Goal: Task Accomplishment & Management: Use online tool/utility

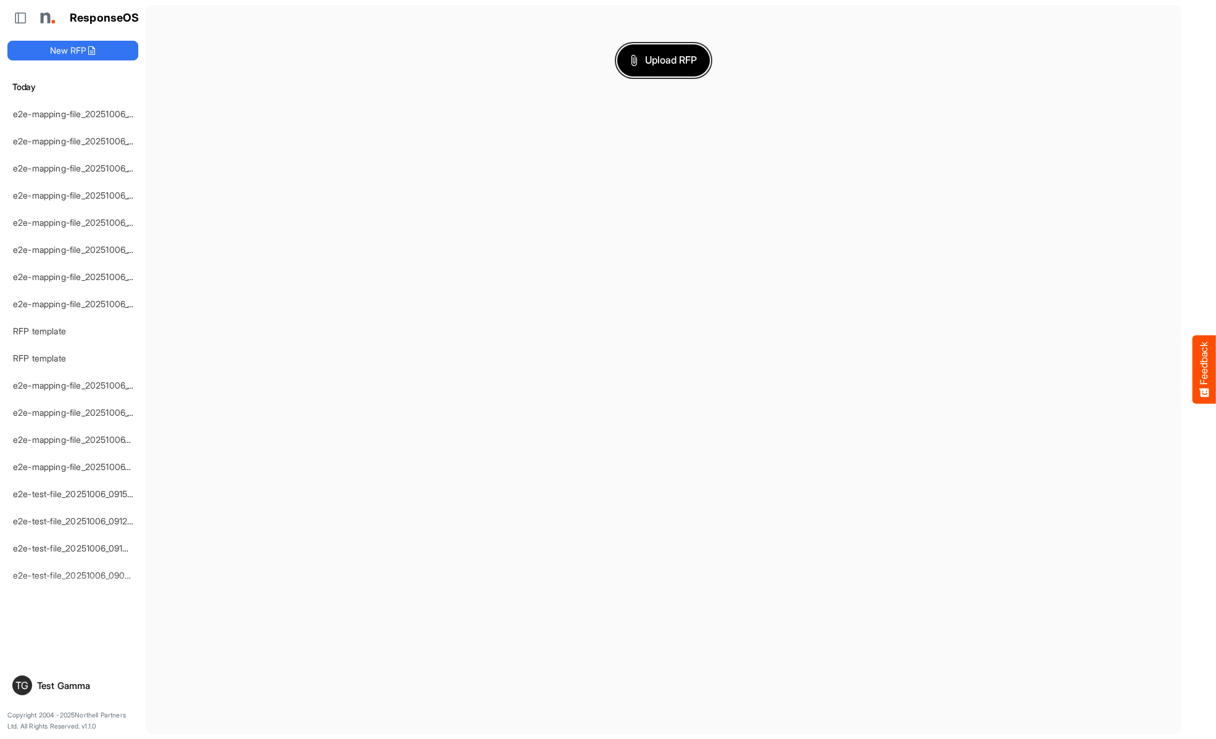
click at [663, 60] on span "Upload RFP" at bounding box center [663, 60] width 67 height 16
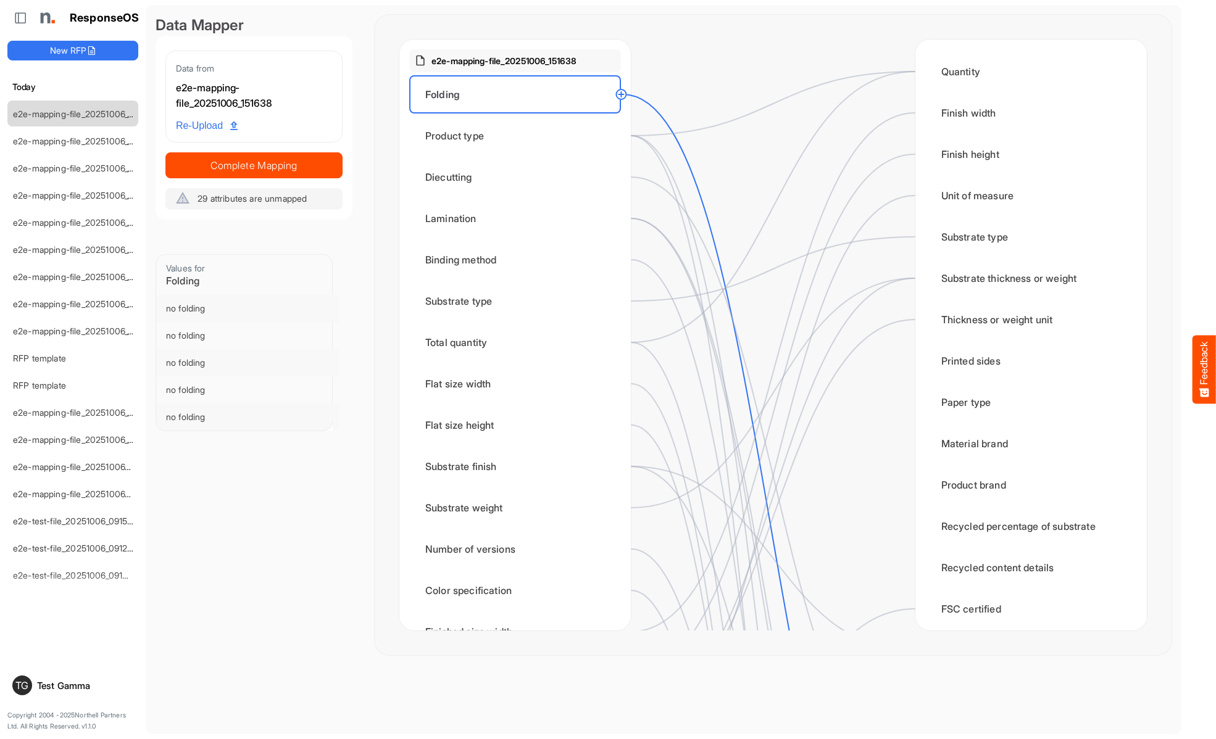
scroll to position [370, 0]
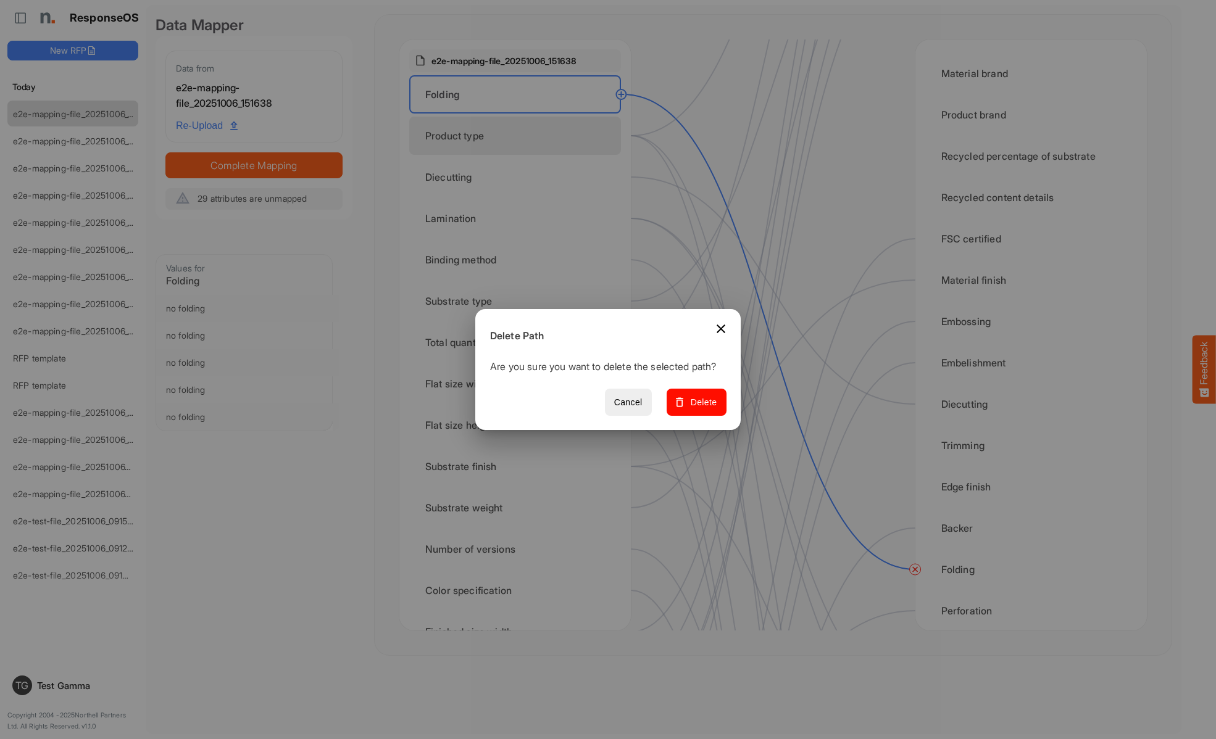
click at [701, 409] on span "Delete" at bounding box center [696, 402] width 41 height 15
click at [518, 136] on div "Product type" at bounding box center [515, 136] width 212 height 38
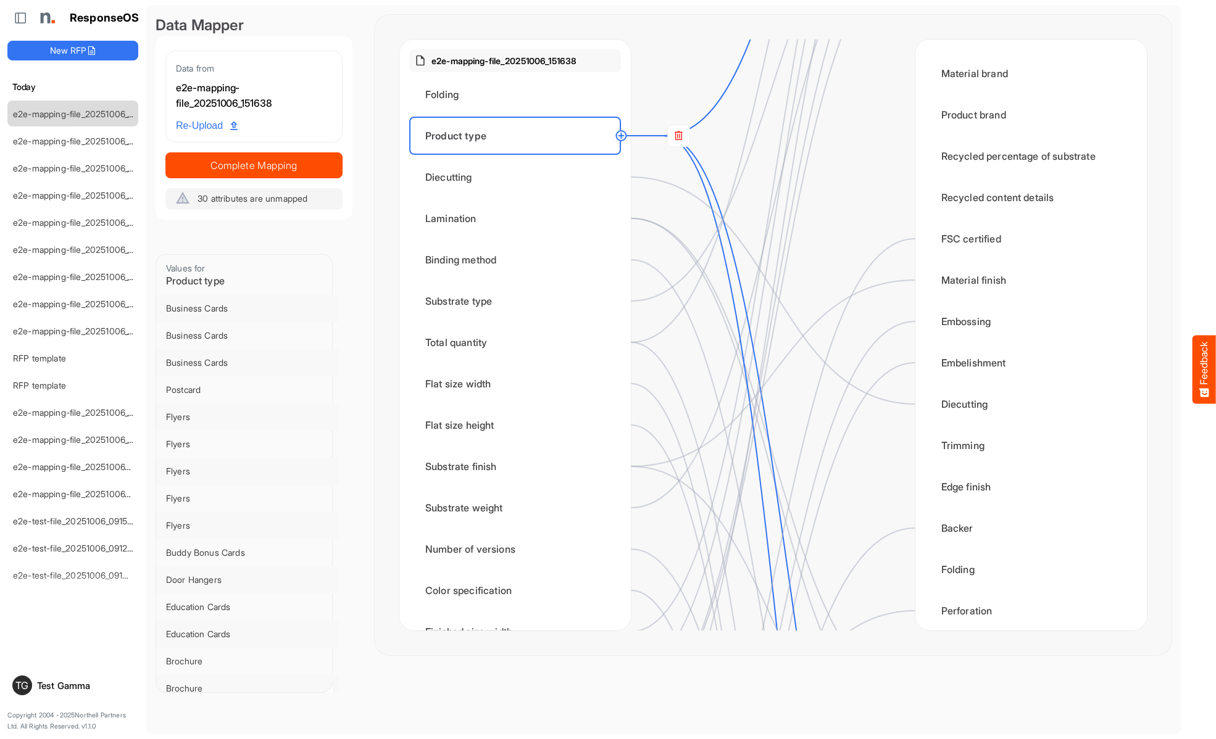
click at [678, 136] on rect at bounding box center [678, 136] width 22 height 22
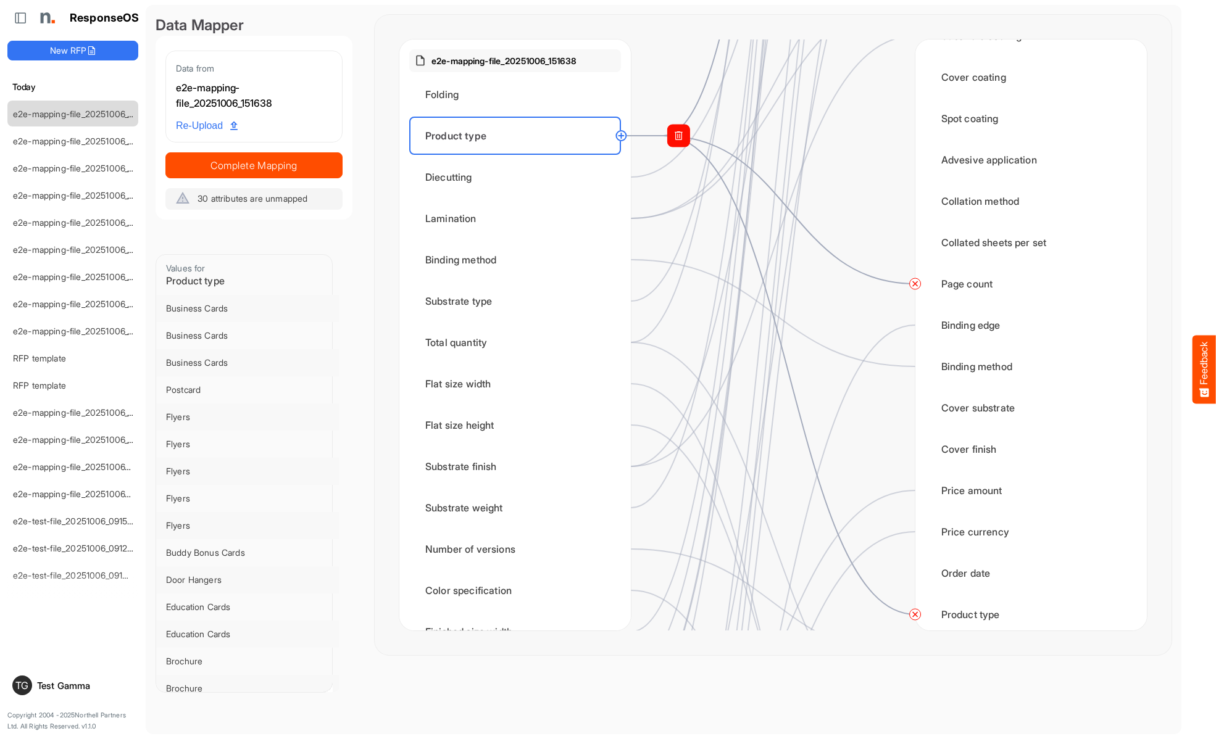
click at [915, 615] on circle at bounding box center [915, 614] width 15 height 15
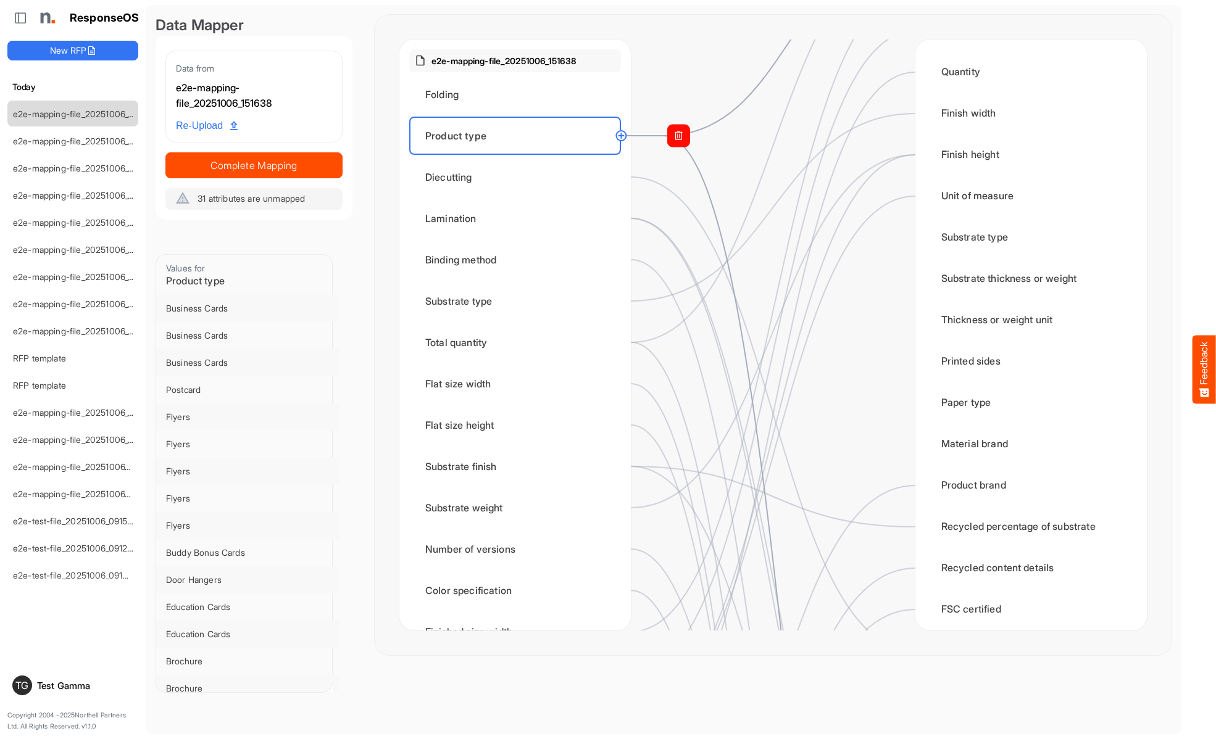
scroll to position [988, 0]
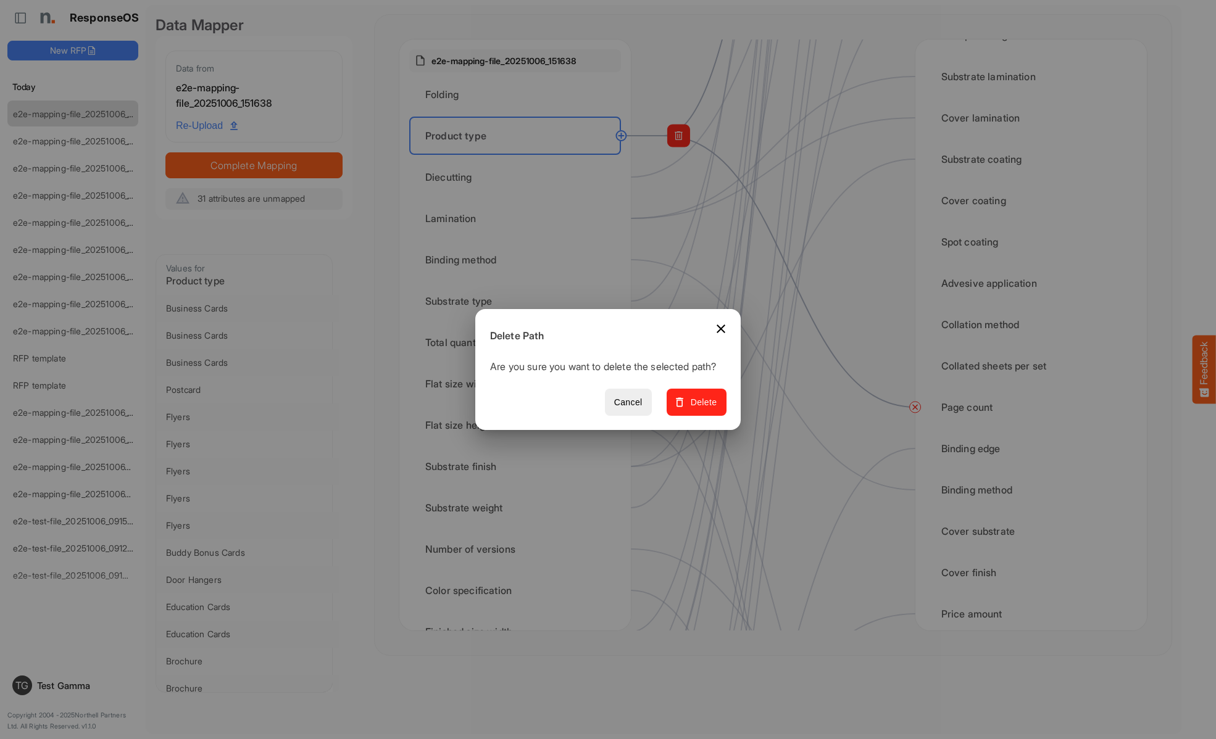
click at [701, 409] on span "Delete" at bounding box center [696, 402] width 41 height 15
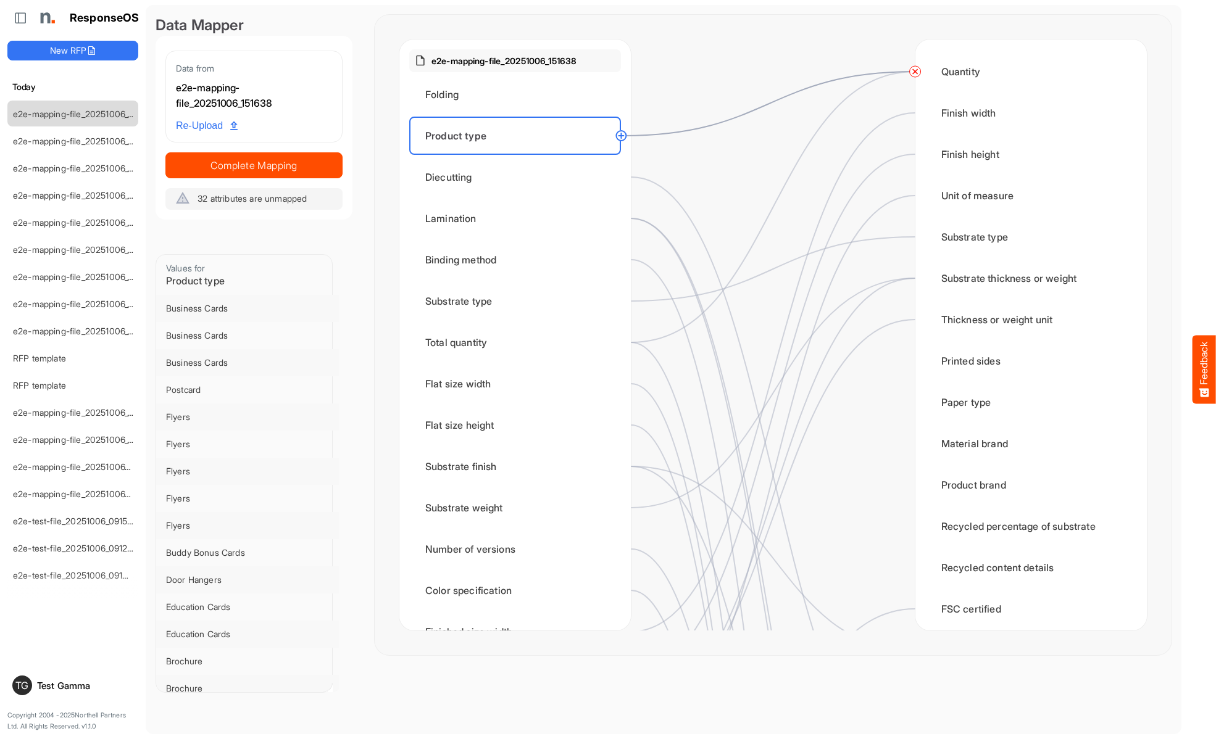
click at [915, 72] on circle at bounding box center [915, 71] width 15 height 15
click at [518, 177] on div "Diecutting" at bounding box center [515, 177] width 212 height 38
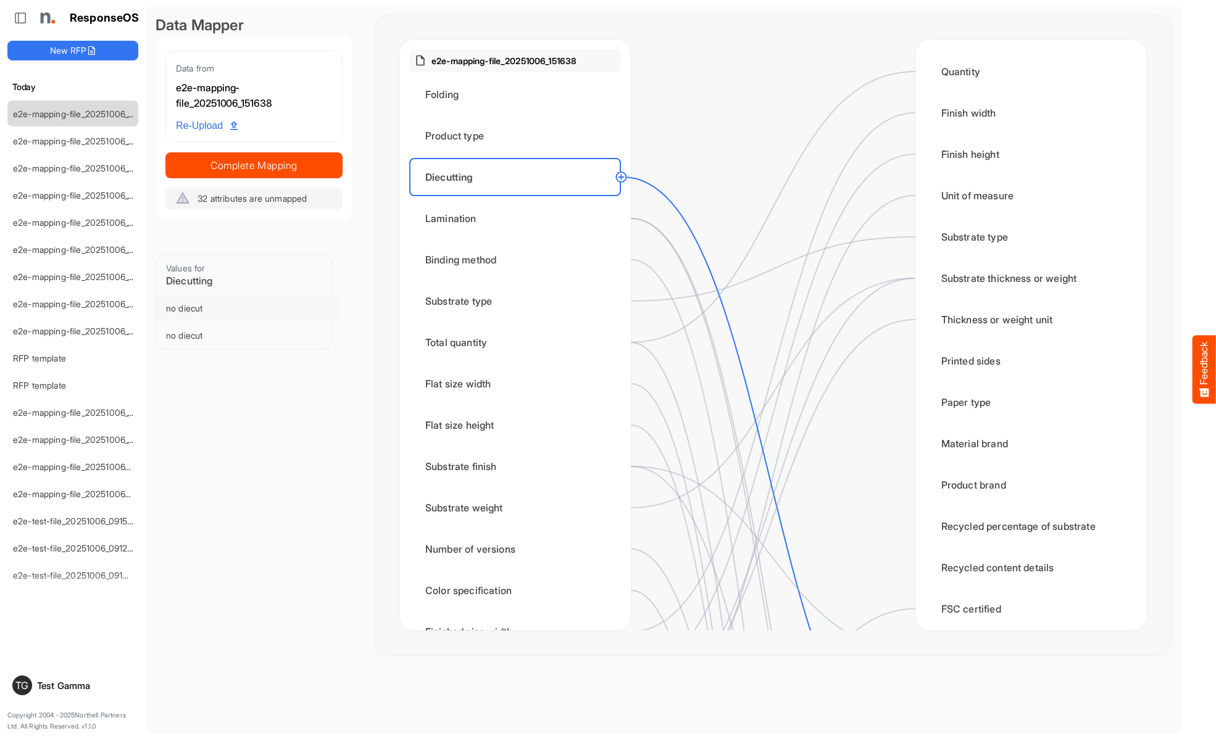
scroll to position [247, 0]
click at [518, 218] on div "Lamination" at bounding box center [515, 218] width 212 height 38
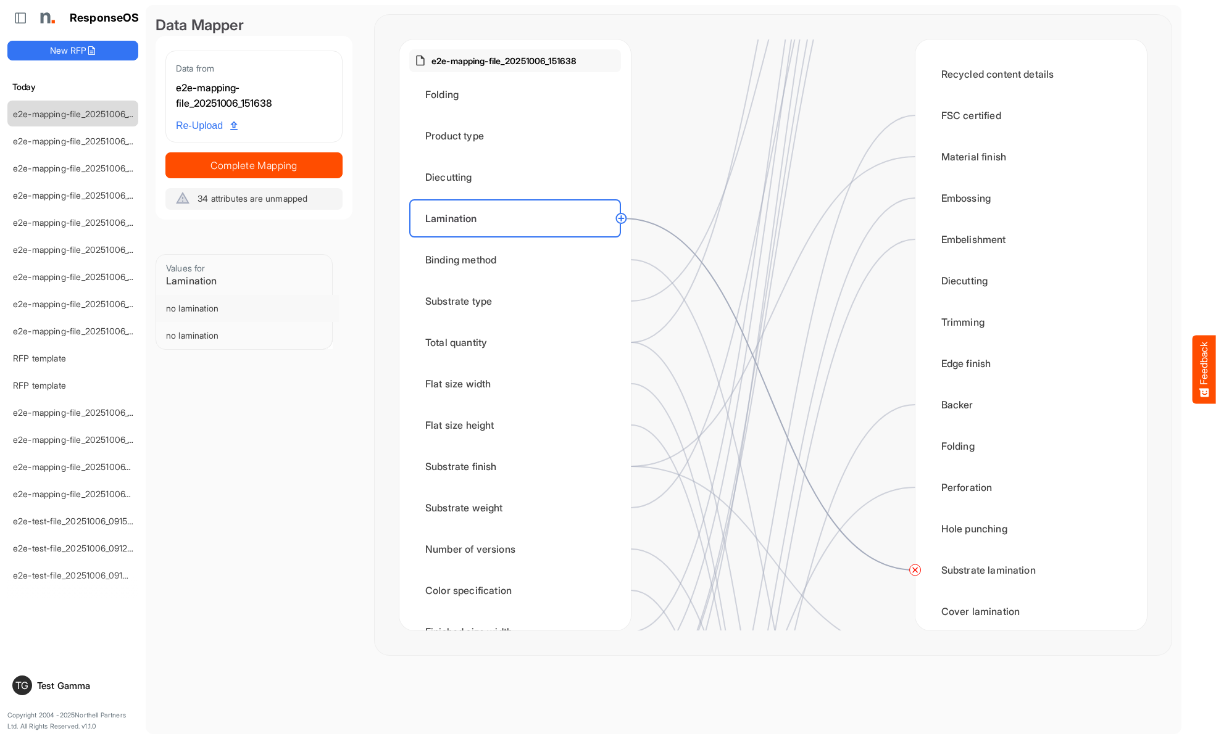
scroll to position [0, 0]
click at [915, 570] on circle at bounding box center [915, 570] width 15 height 15
click at [518, 260] on div "Binding method" at bounding box center [515, 260] width 212 height 38
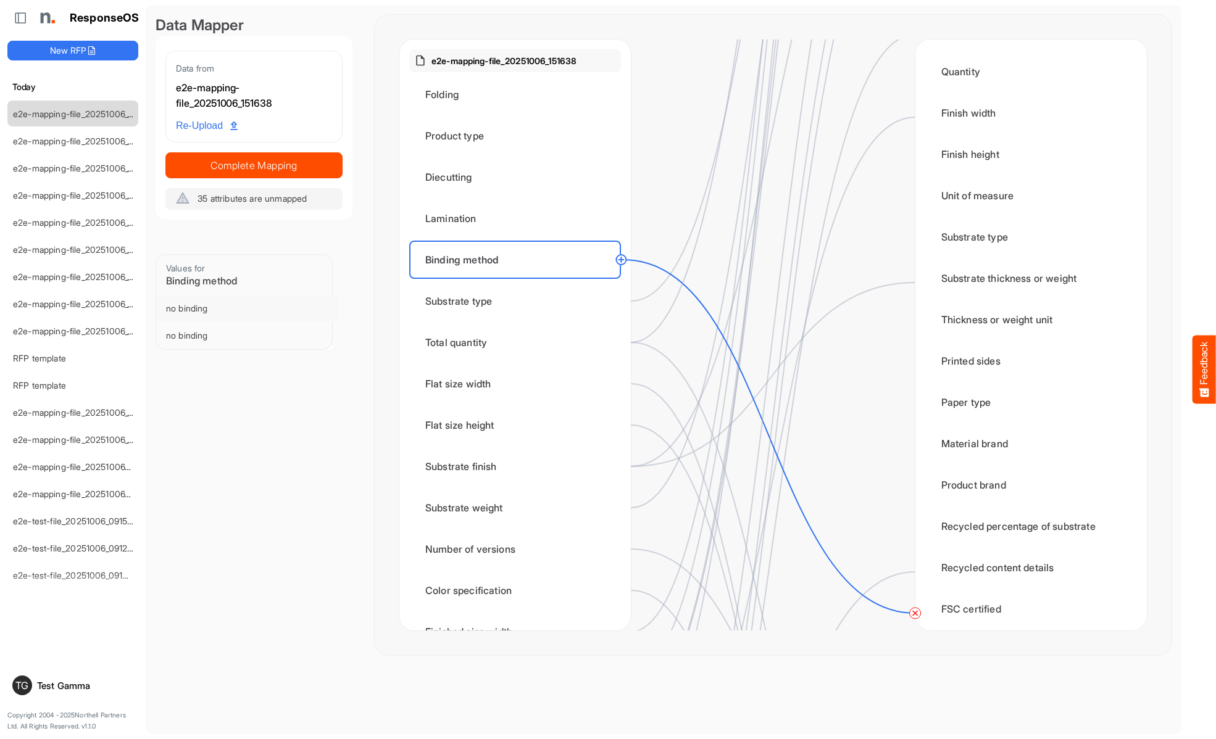
click at [915, 614] on circle at bounding box center [915, 613] width 15 height 15
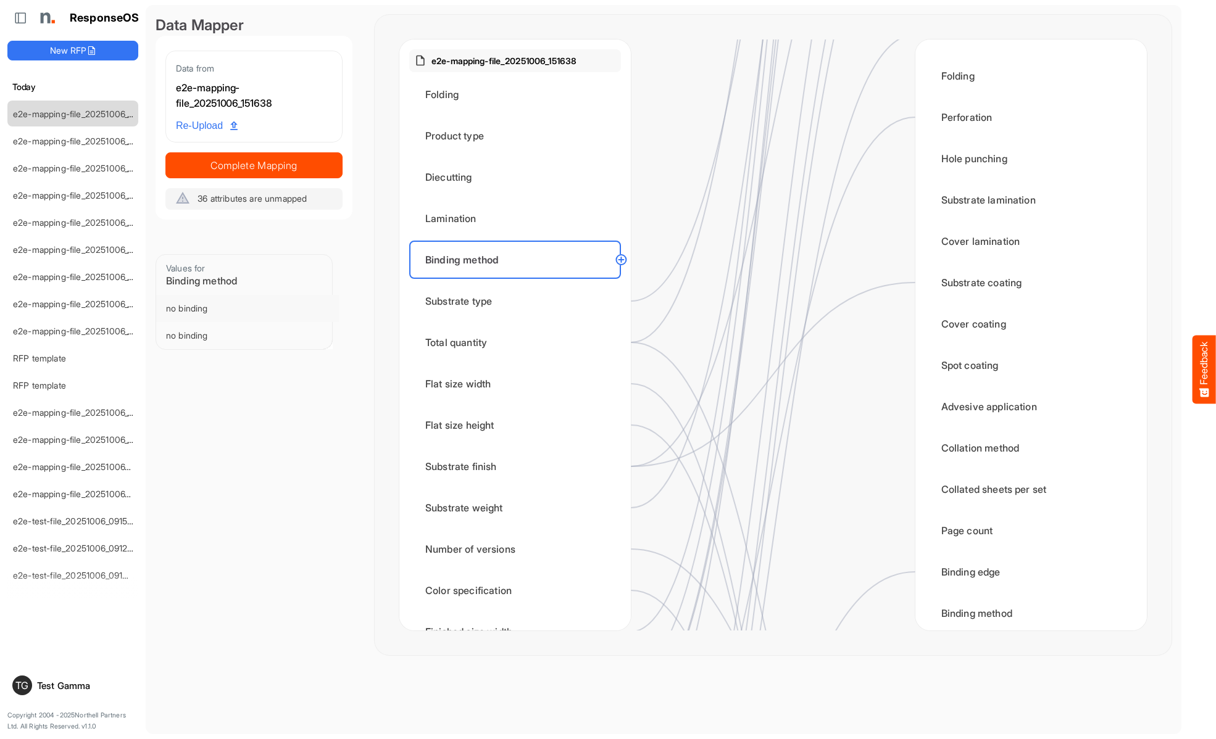
click at [518, 301] on div "Substrate type" at bounding box center [515, 301] width 212 height 38
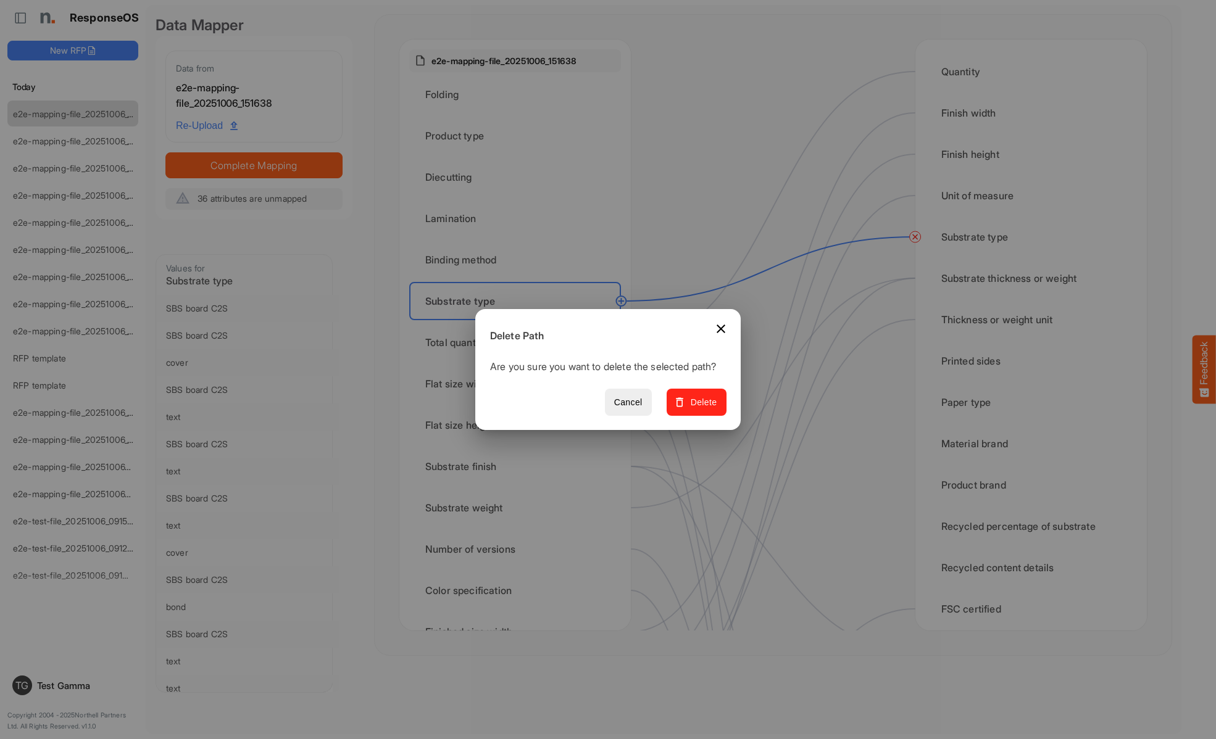
click at [701, 409] on span "Delete" at bounding box center [696, 402] width 41 height 15
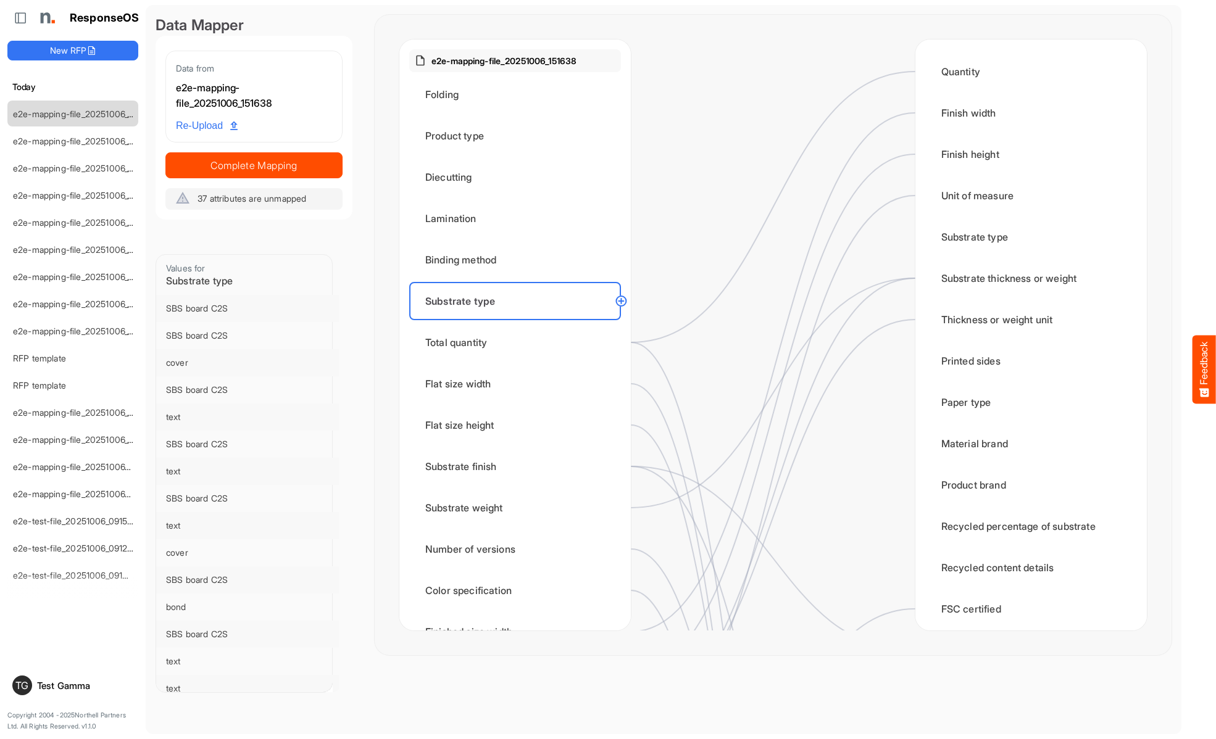
click at [518, 343] on div "Total quantity" at bounding box center [515, 342] width 212 height 38
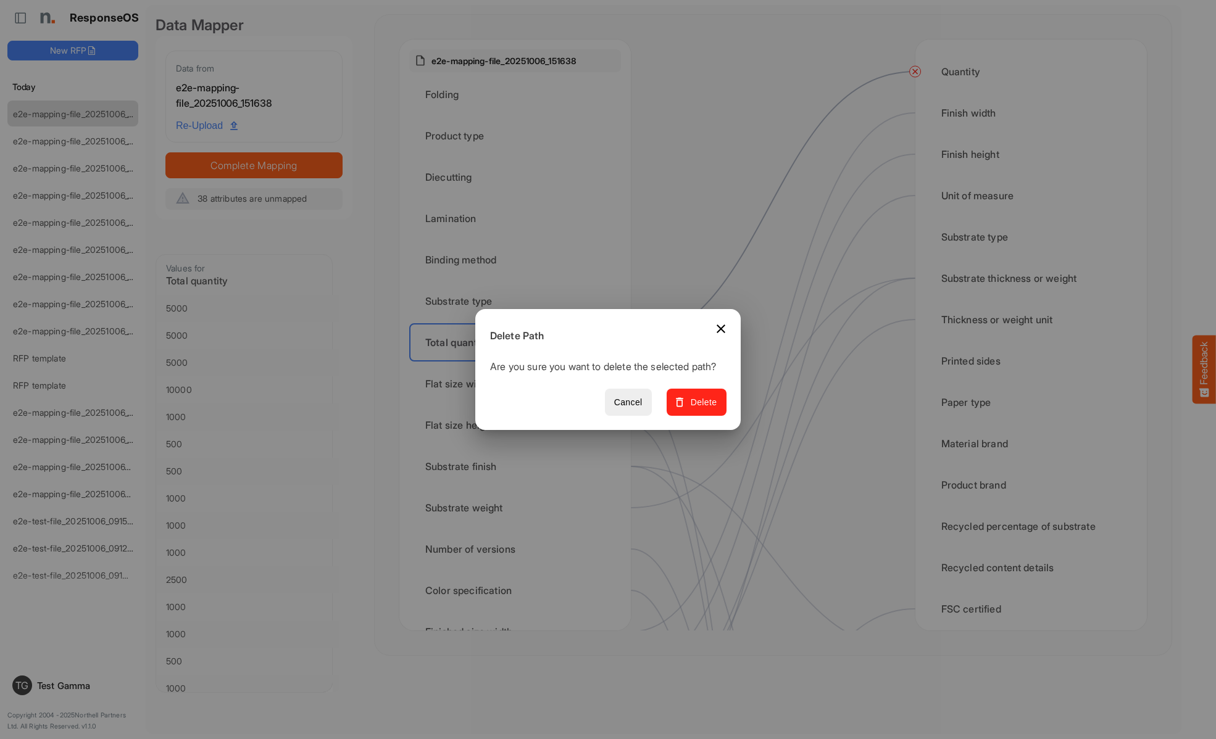
click at [701, 409] on span "Delete" at bounding box center [696, 402] width 41 height 15
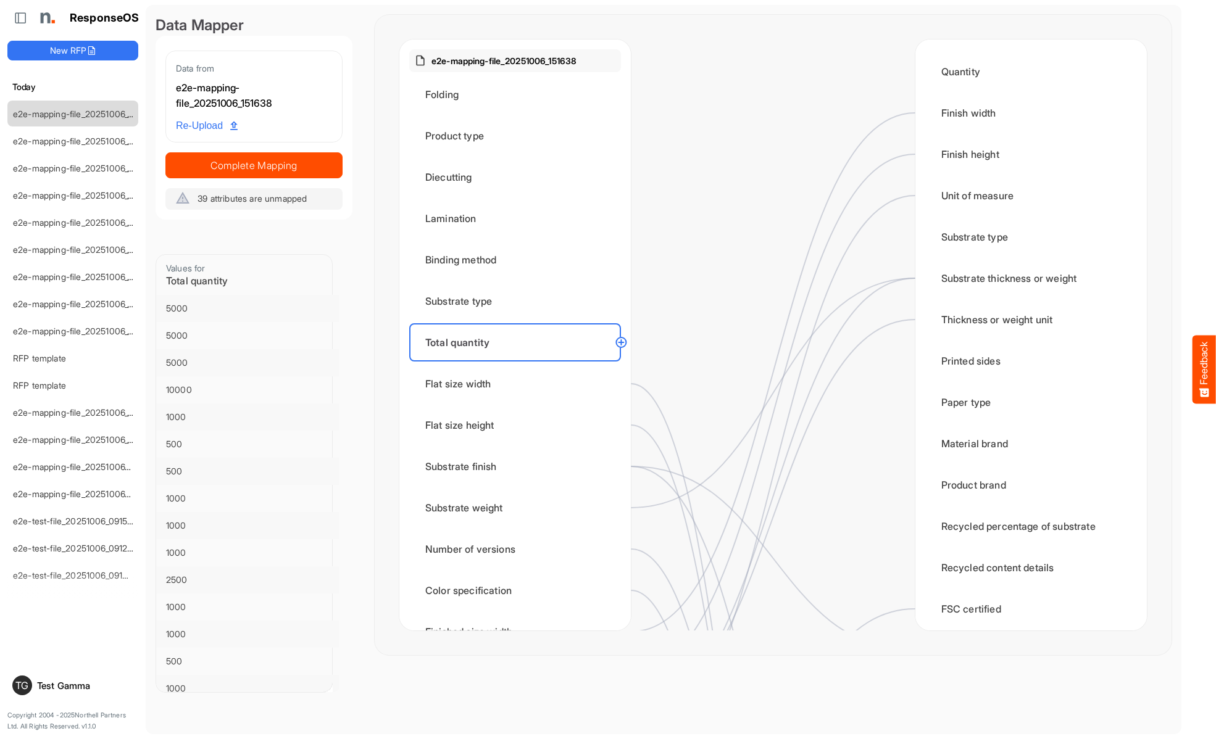
click at [518, 384] on div "Flat size width" at bounding box center [515, 384] width 212 height 38
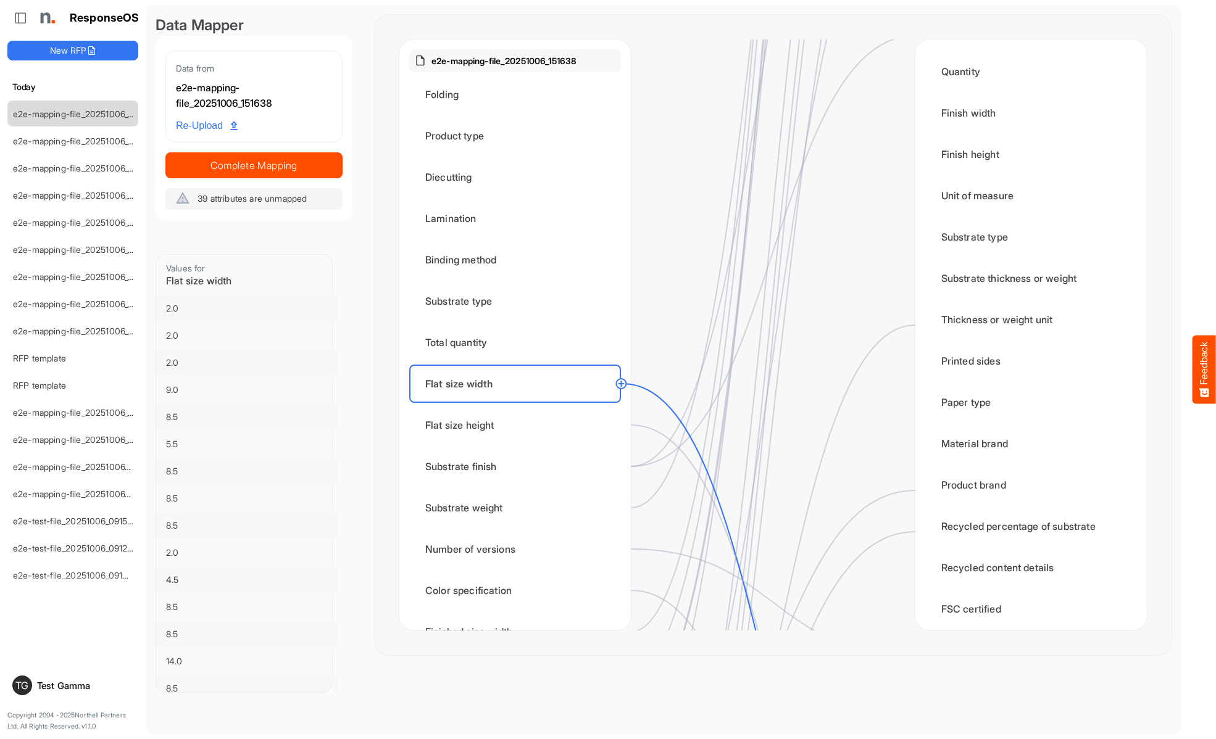
scroll to position [1605, 0]
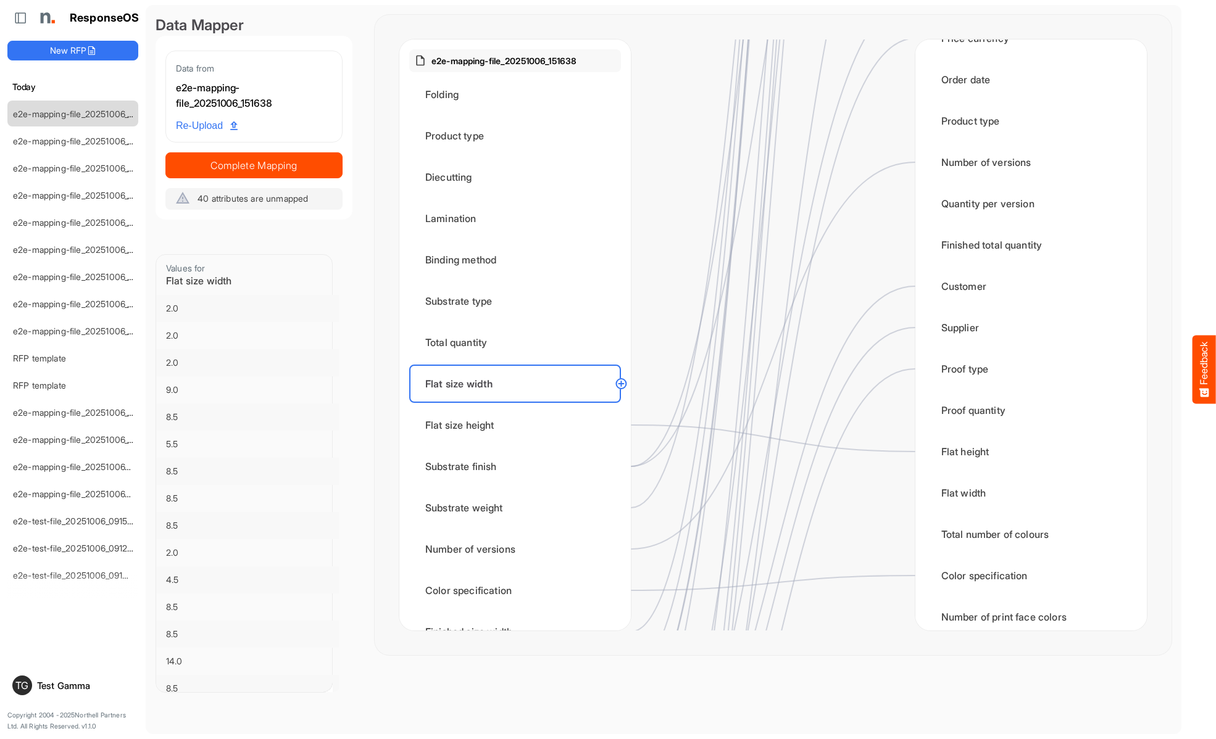
click at [518, 425] on div "Flat size height" at bounding box center [515, 425] width 212 height 38
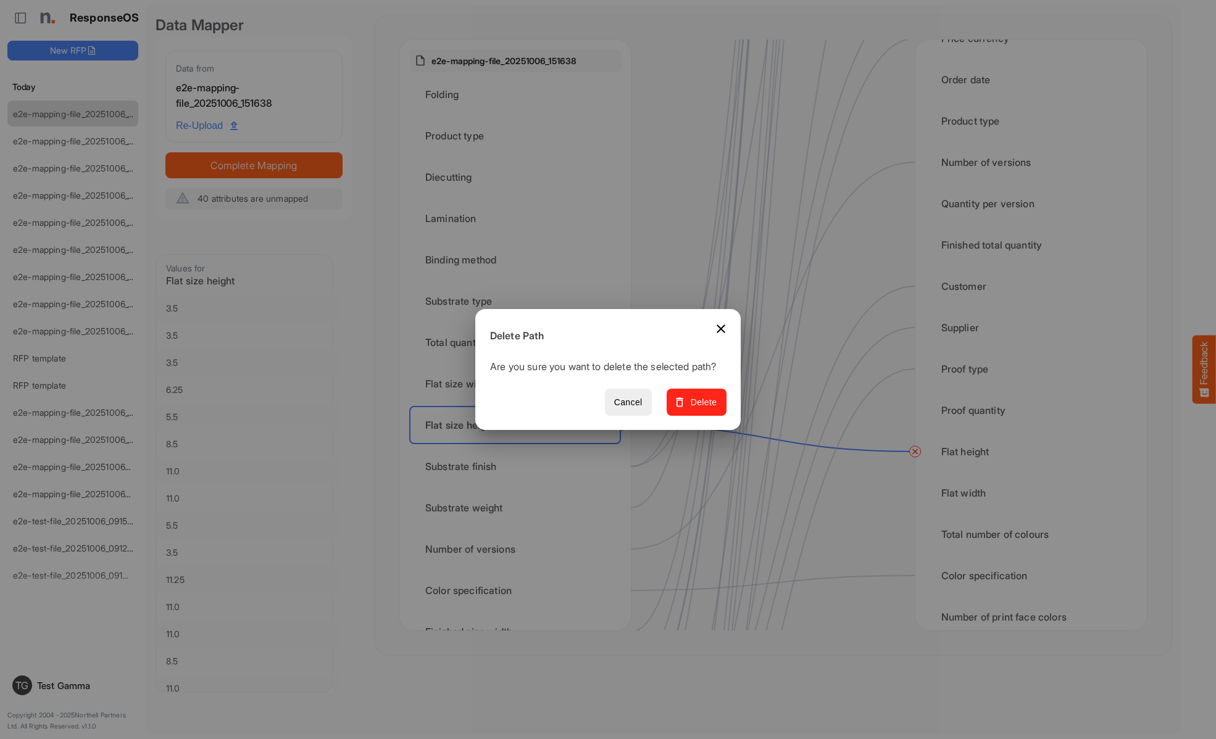
click at [701, 409] on span "Delete" at bounding box center [696, 402] width 41 height 15
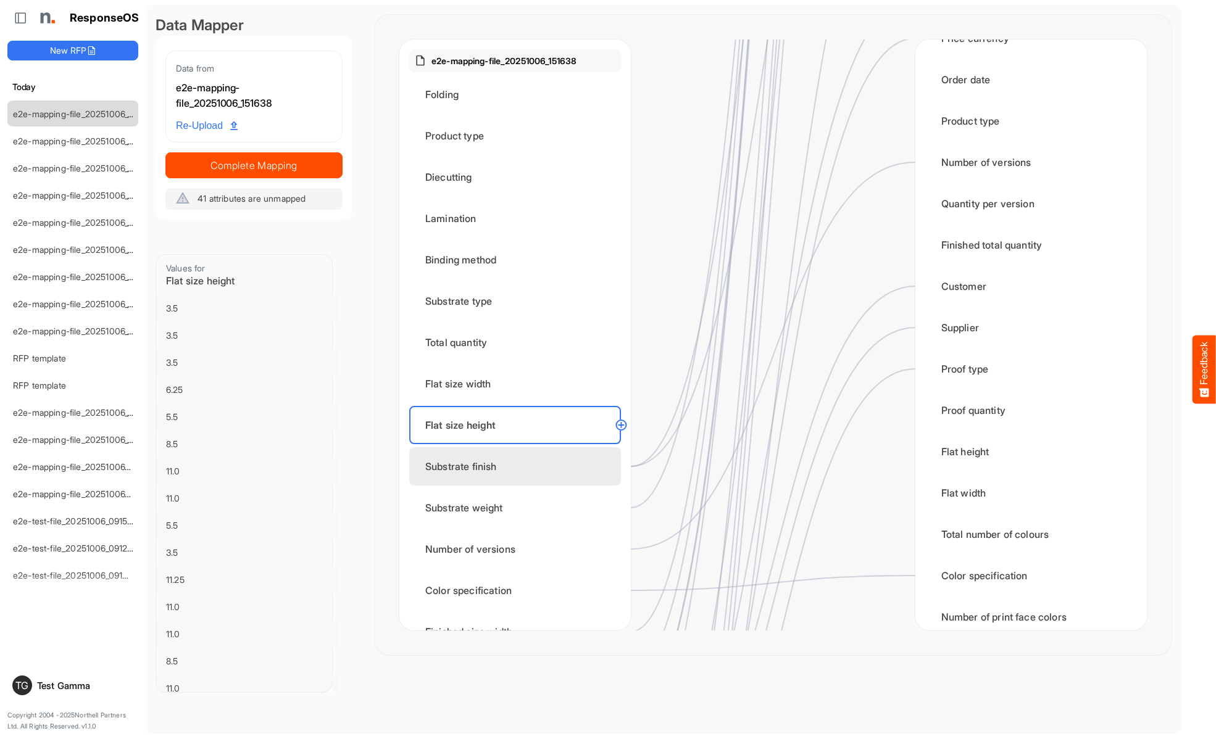
click at [518, 467] on div "Substrate finish" at bounding box center [515, 466] width 212 height 38
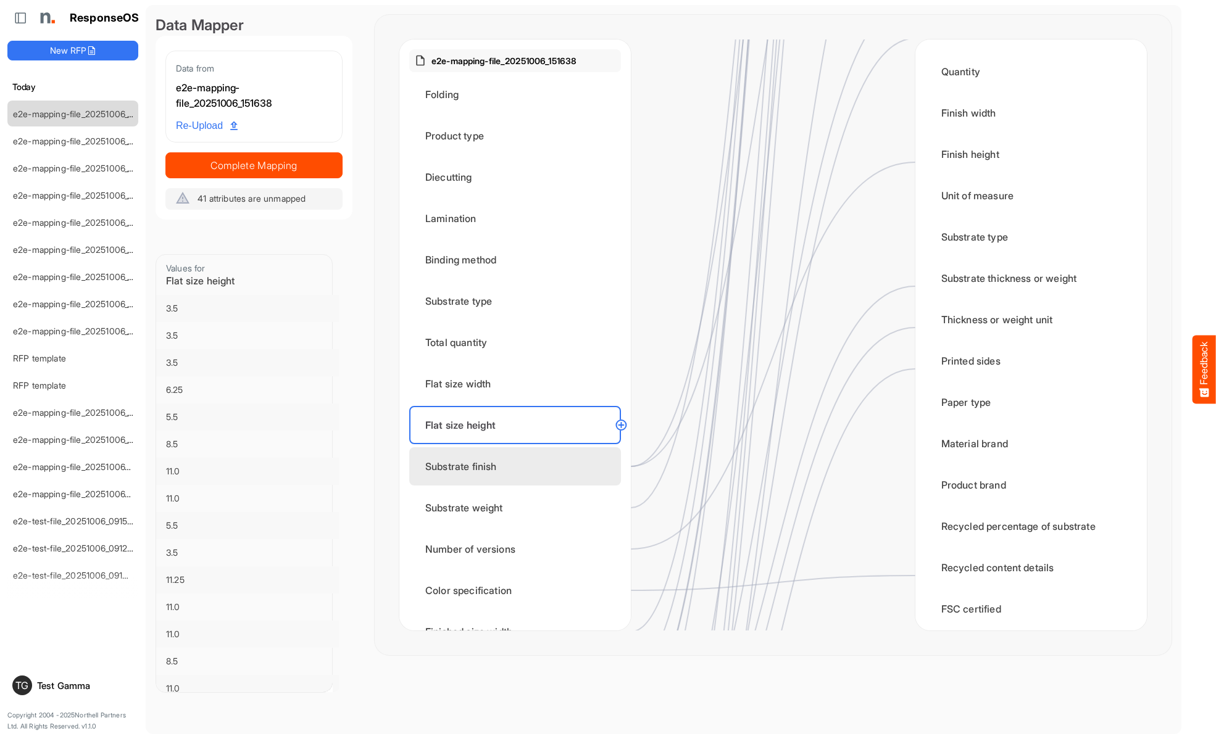
scroll to position [123, 0]
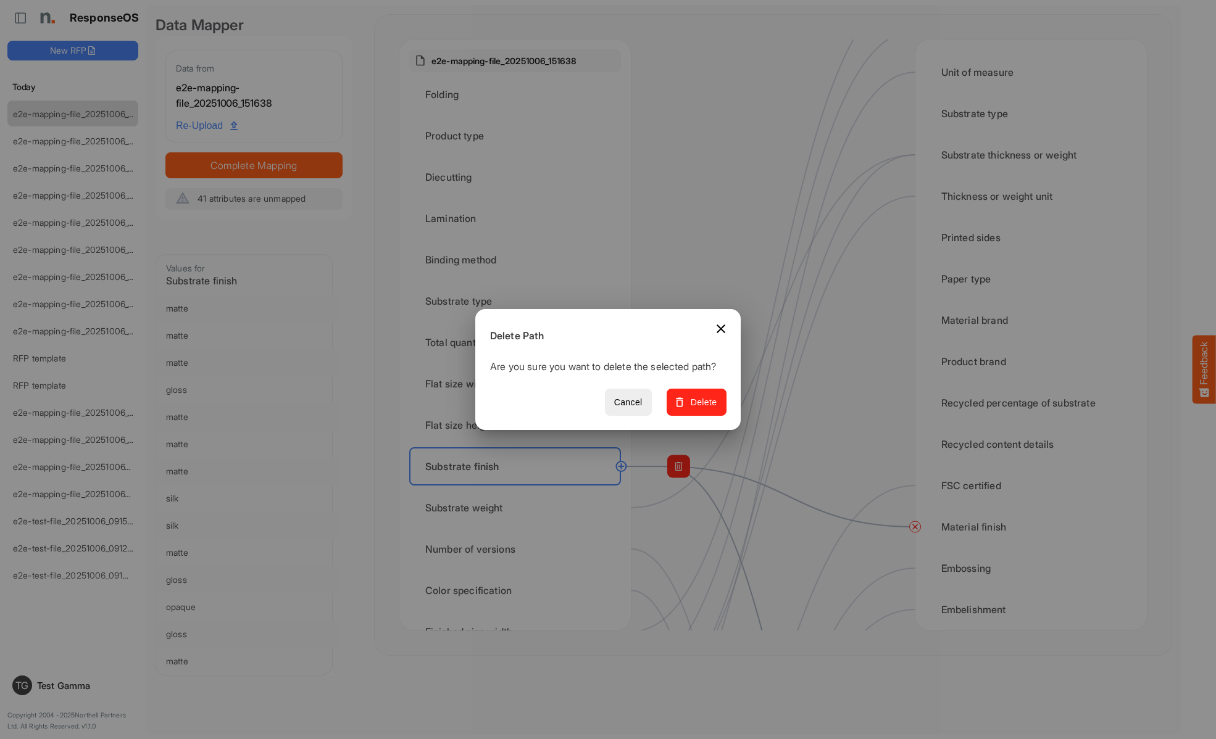
click at [701, 409] on span "Delete" at bounding box center [696, 402] width 41 height 15
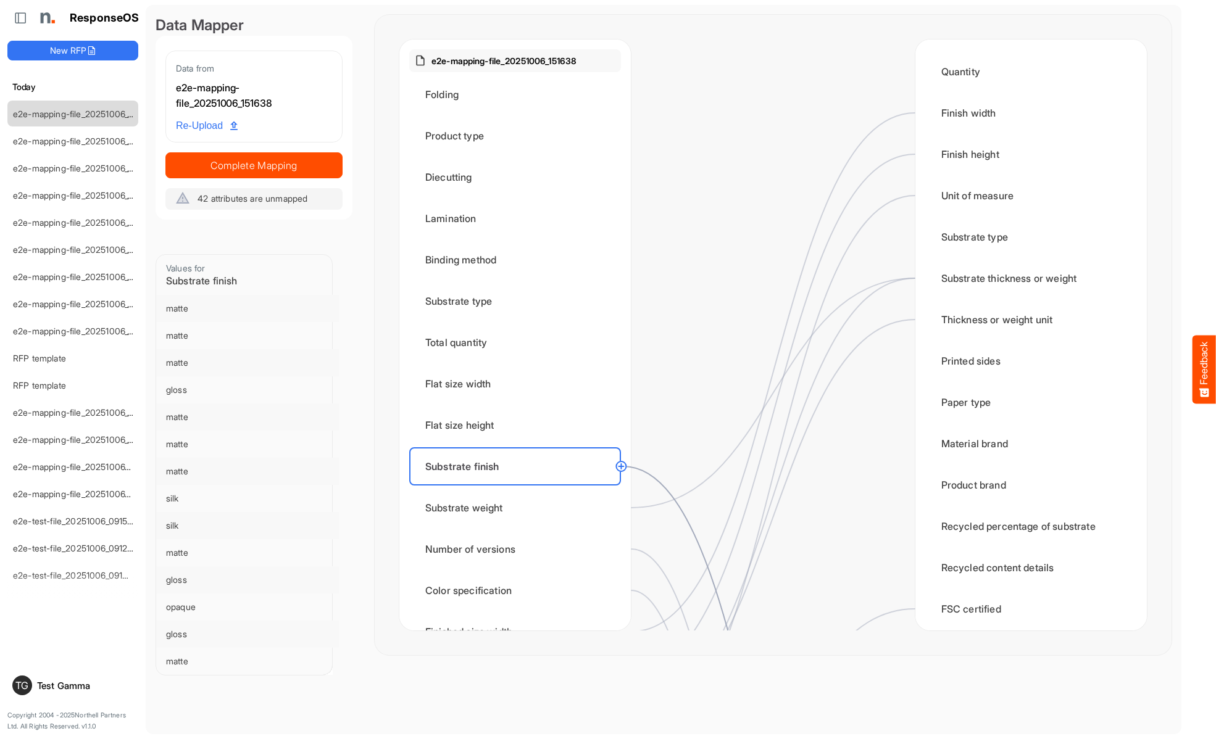
scroll to position [617, 0]
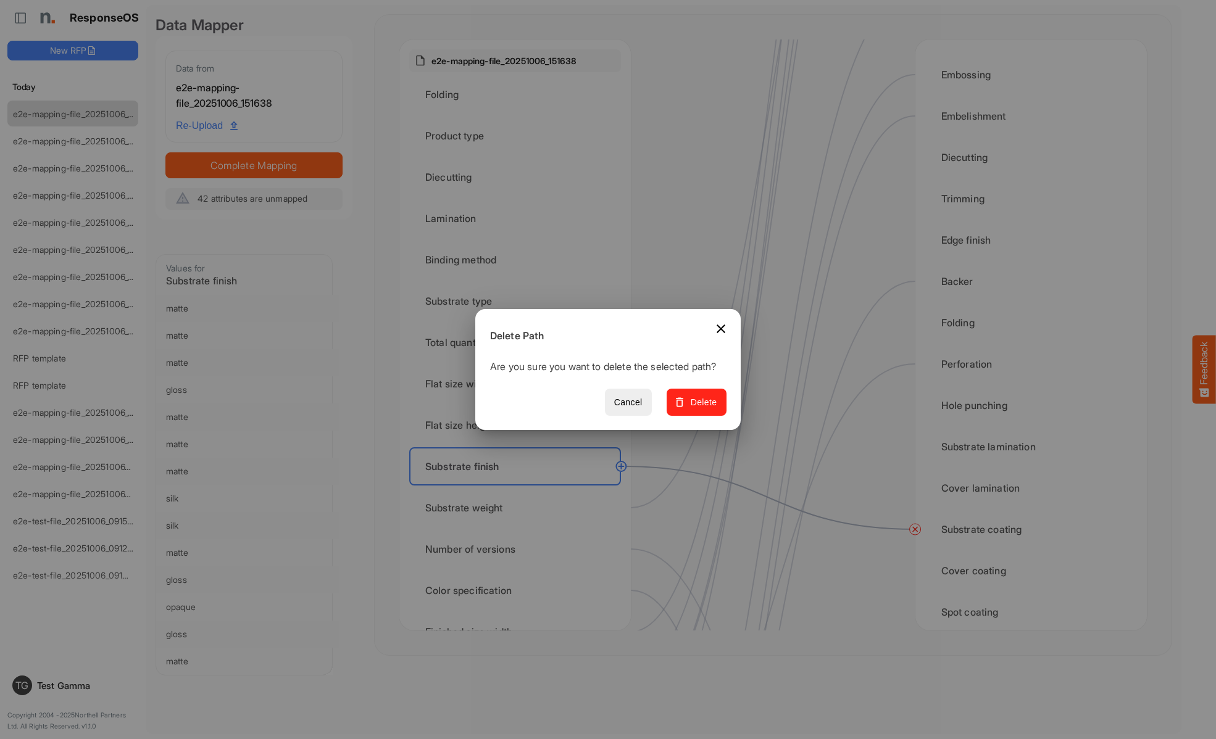
click at [701, 409] on span "Delete" at bounding box center [696, 402] width 41 height 15
click at [518, 508] on div "Substrate weight" at bounding box center [515, 508] width 212 height 38
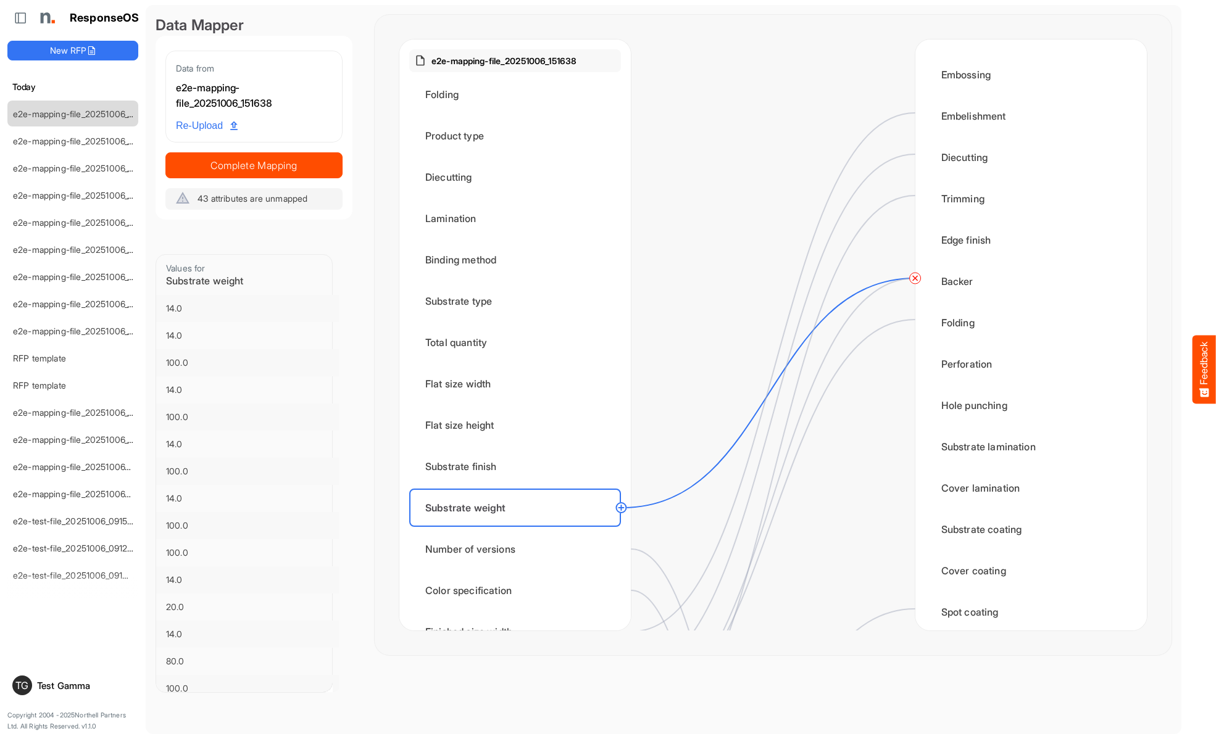
scroll to position [0, 0]
click at [915, 278] on circle at bounding box center [915, 278] width 15 height 15
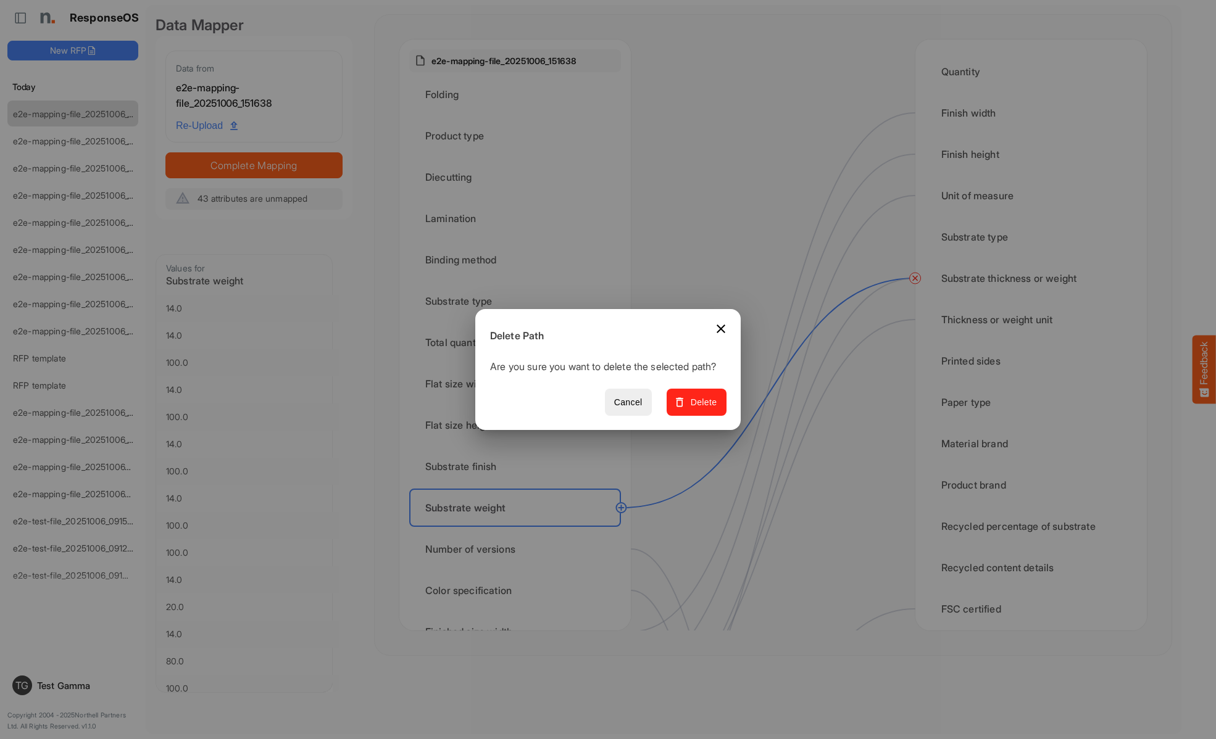
click at [701, 409] on span "Delete" at bounding box center [696, 402] width 41 height 15
click at [518, 549] on div "Number of versions" at bounding box center [515, 549] width 212 height 38
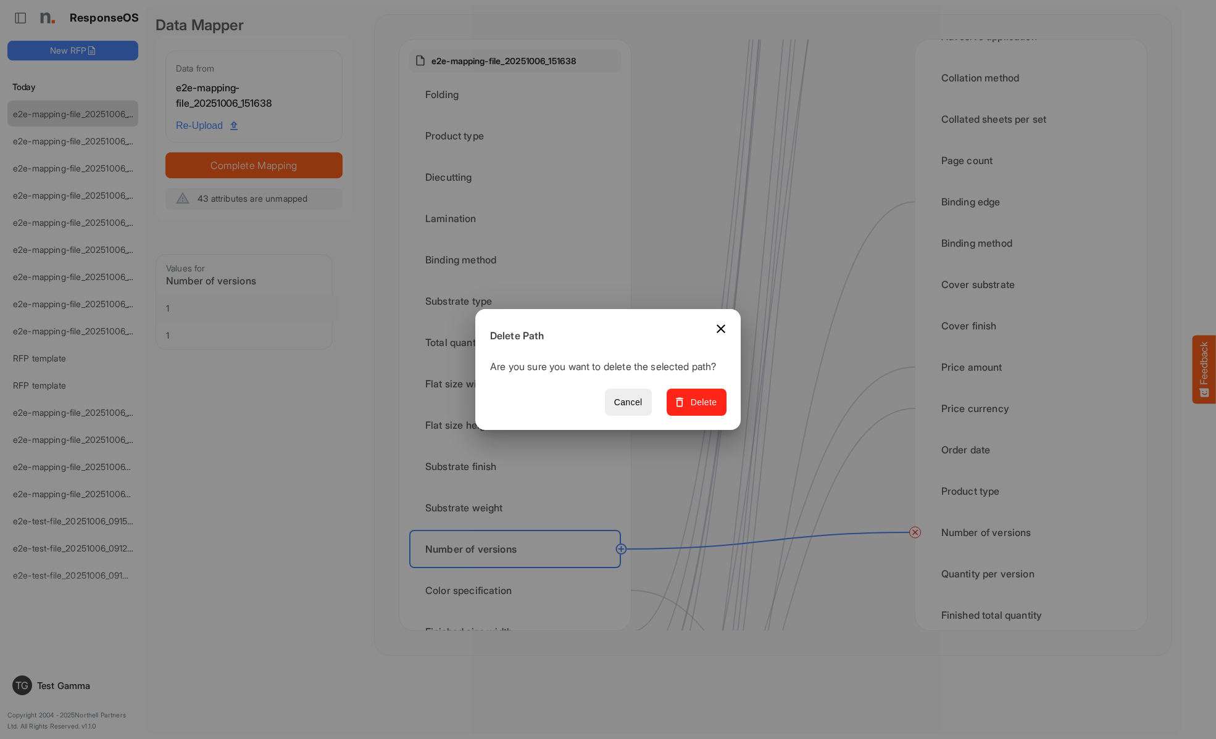
click at [701, 409] on span "Delete" at bounding box center [696, 402] width 41 height 15
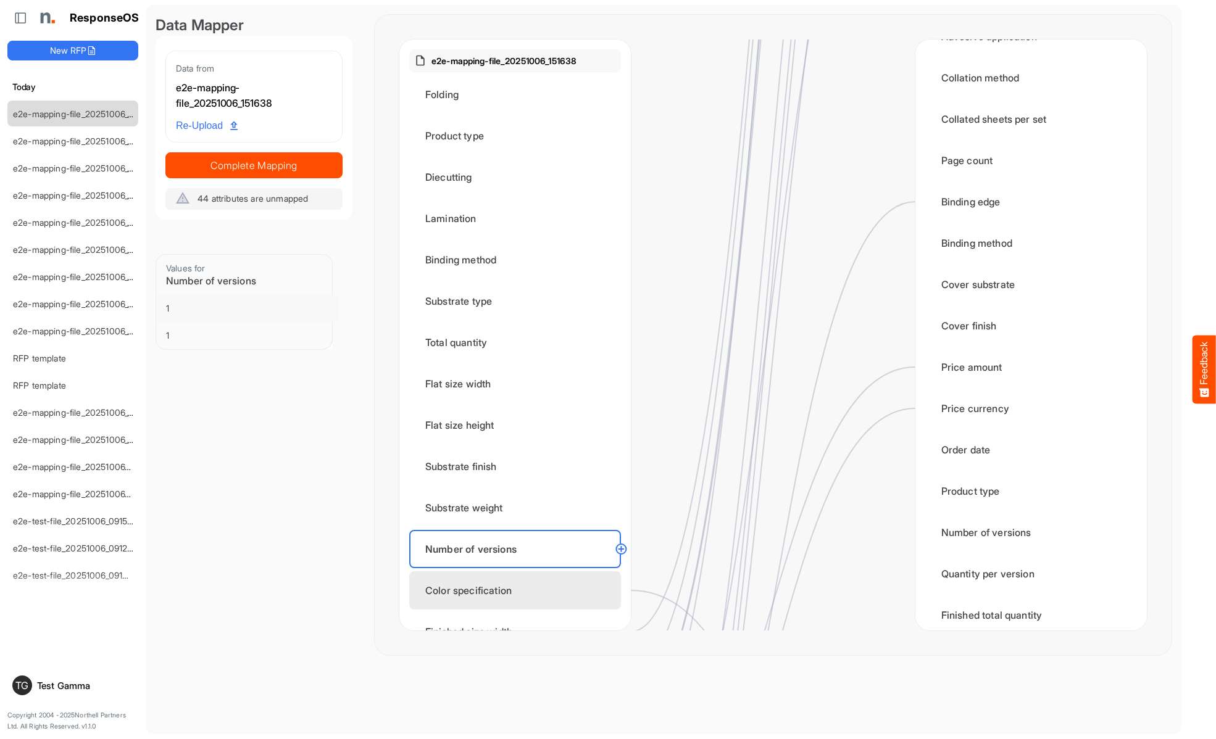
click at [518, 591] on div "Color specification" at bounding box center [515, 591] width 212 height 38
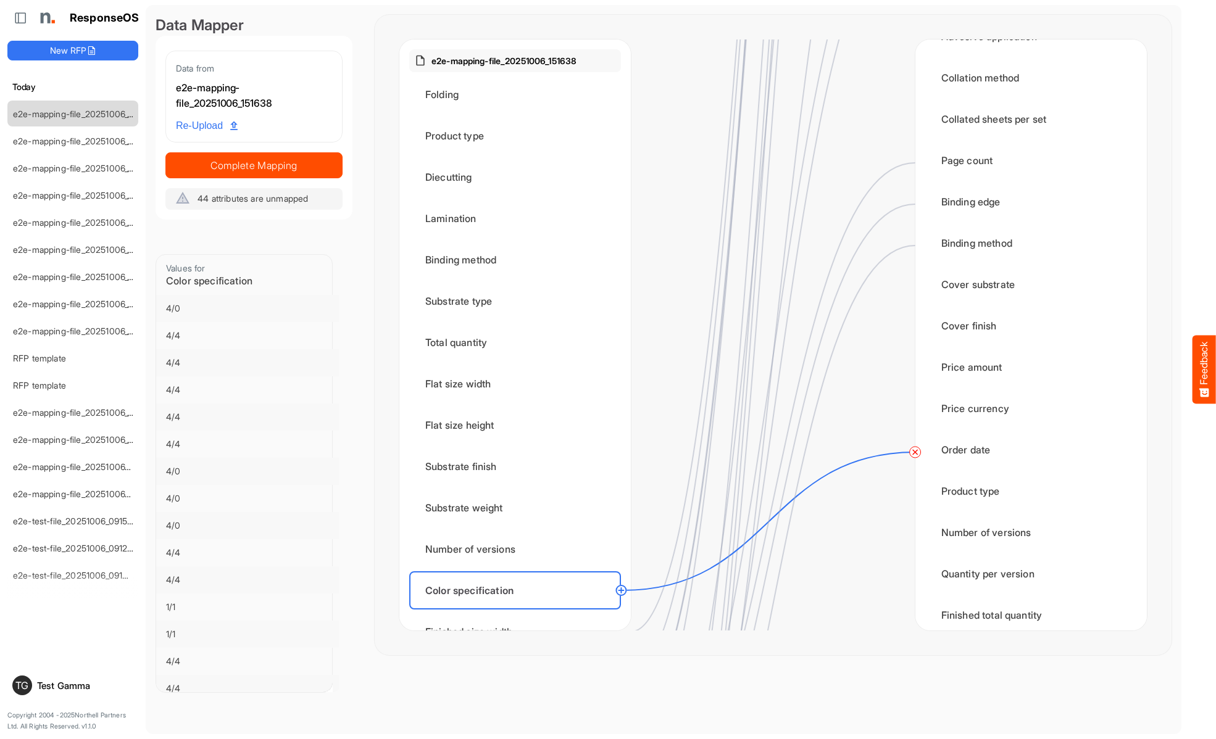
scroll to position [1852, 0]
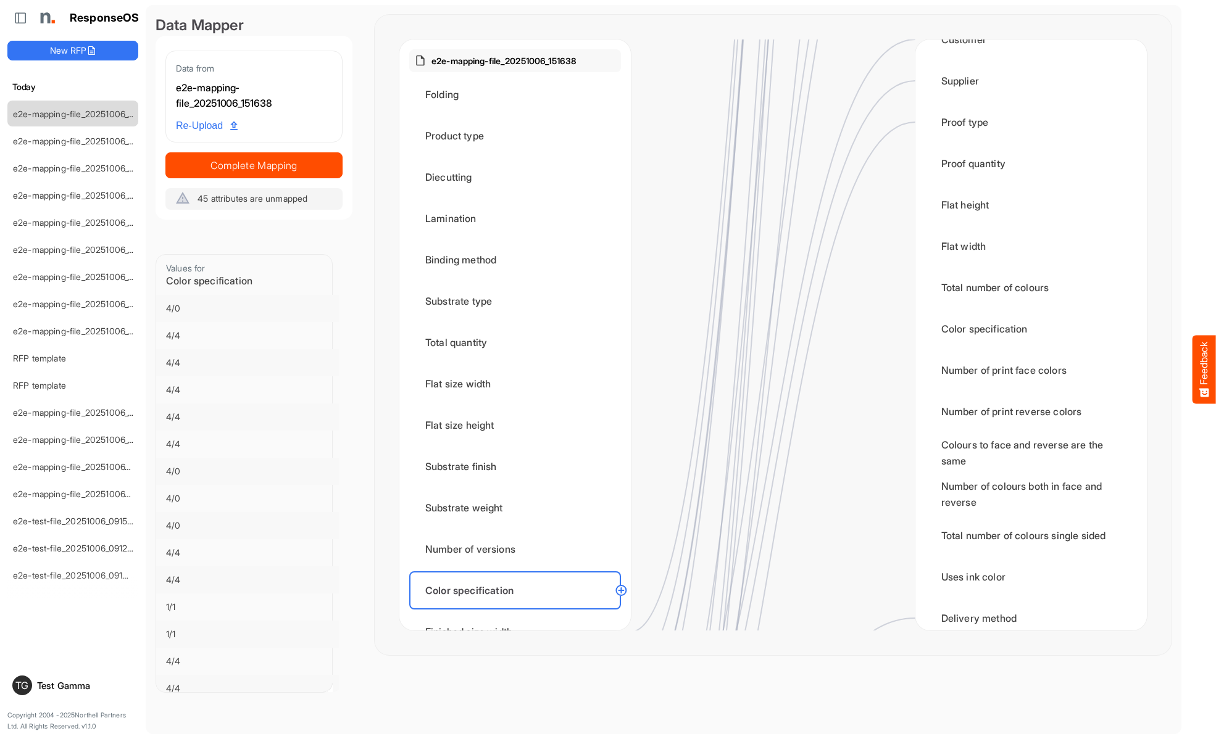
click at [518, 613] on div "Finished size width" at bounding box center [515, 632] width 212 height 38
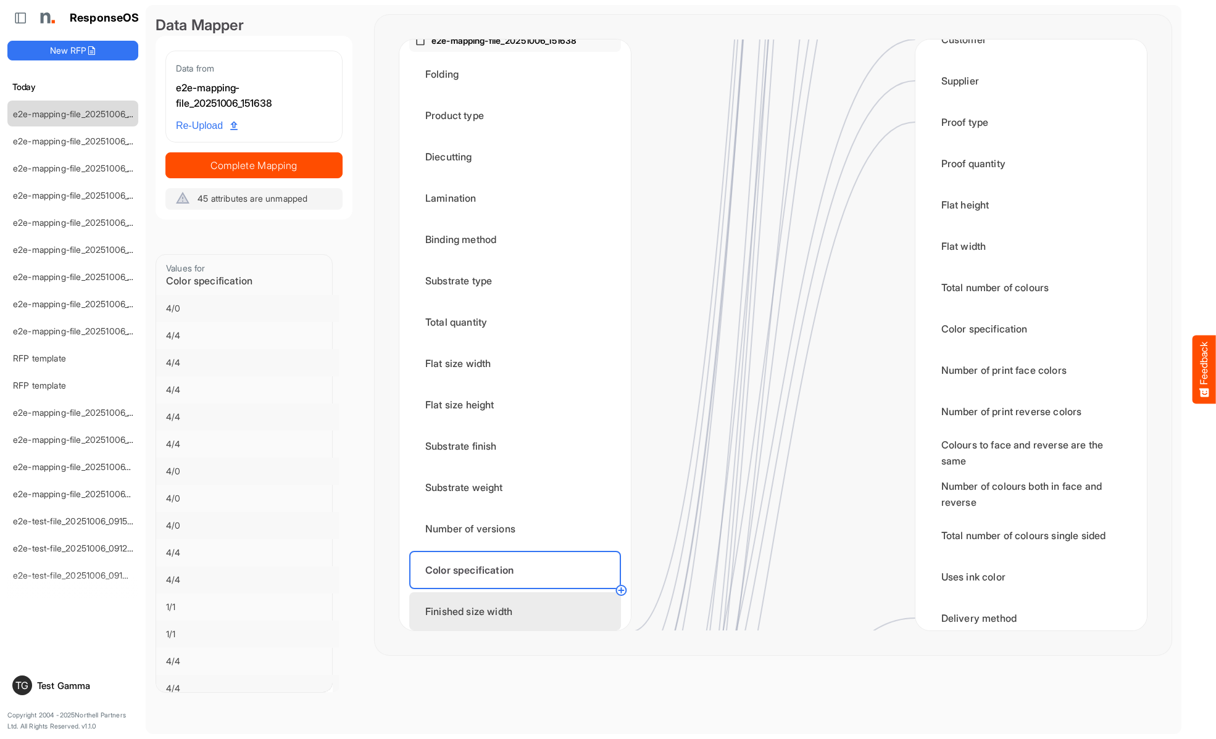
scroll to position [0, 0]
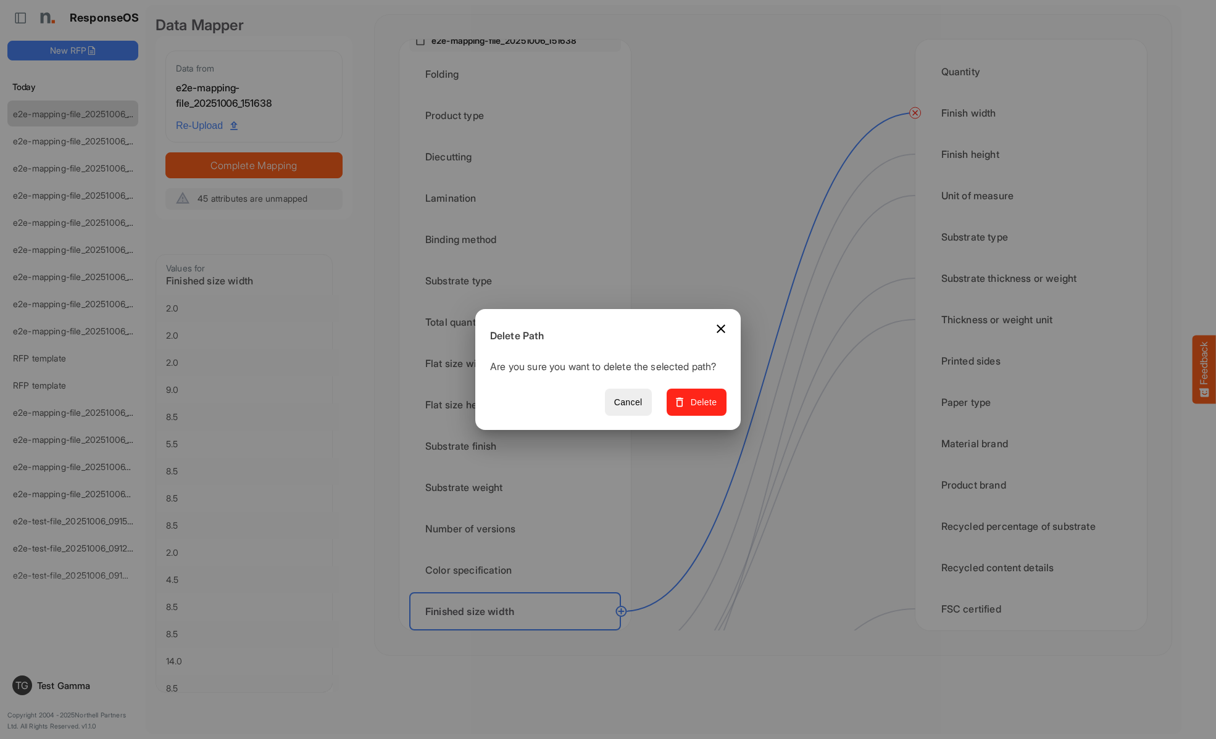
click at [701, 409] on span "Delete" at bounding box center [696, 402] width 41 height 15
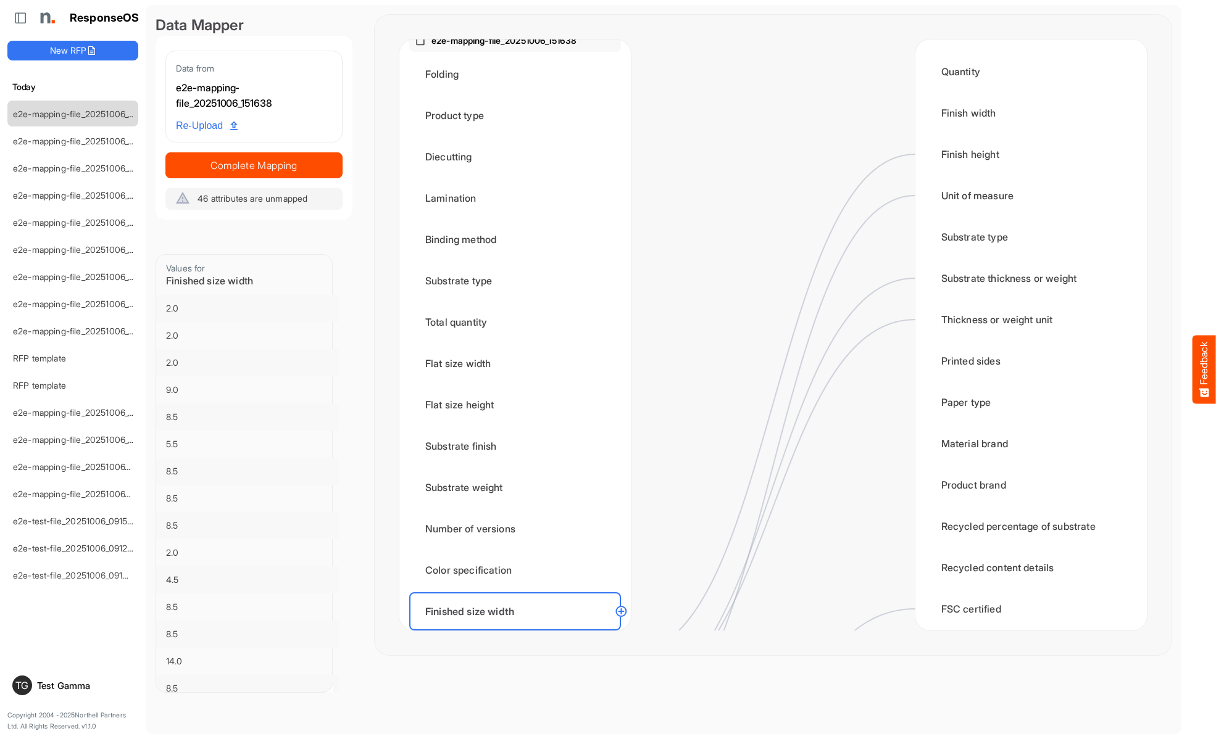
click at [518, 634] on div "Finished size height" at bounding box center [515, 653] width 212 height 38
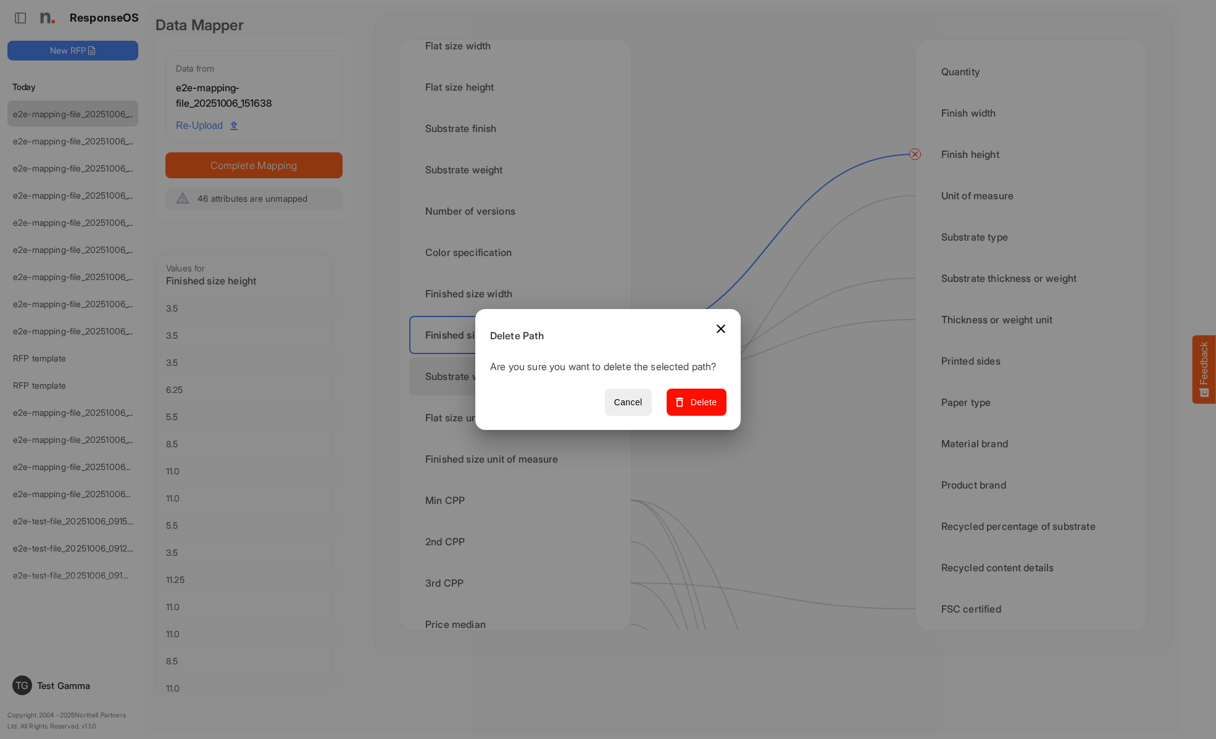
click at [701, 409] on span "Delete" at bounding box center [696, 402] width 41 height 15
click at [518, 376] on div "Substrate weight unit" at bounding box center [515, 376] width 212 height 38
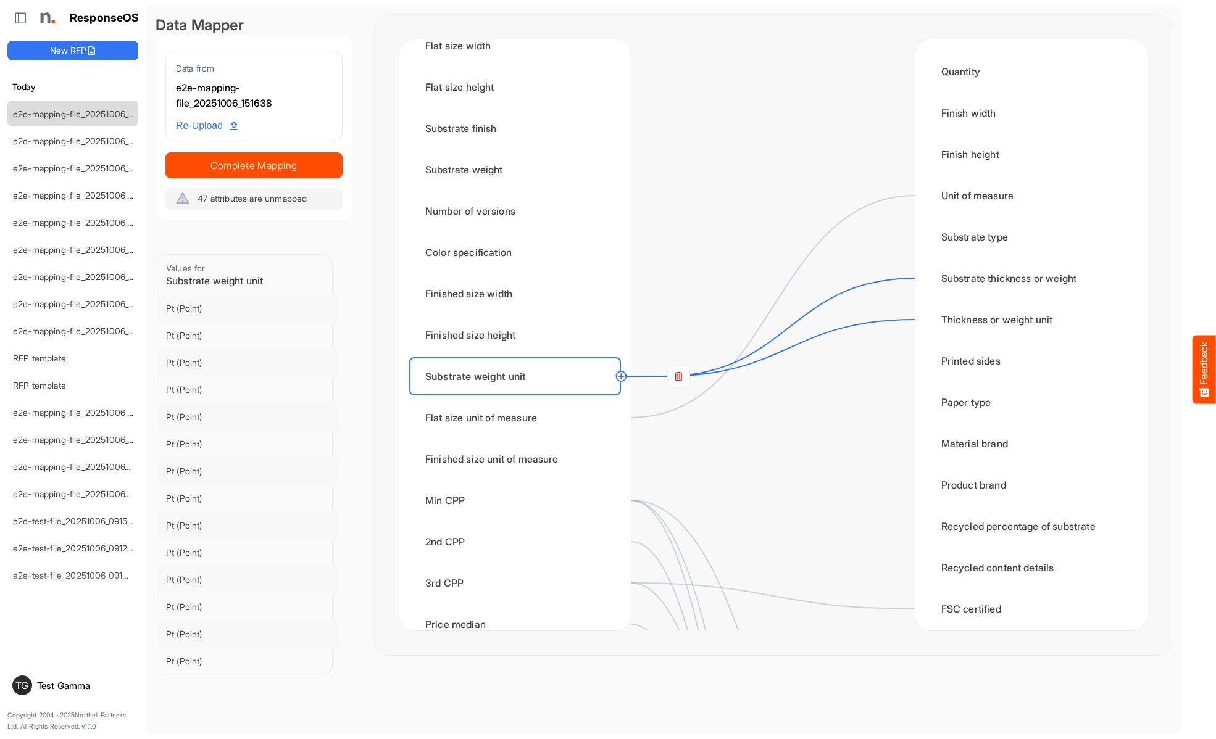
click at [678, 376] on rect at bounding box center [678, 376] width 22 height 22
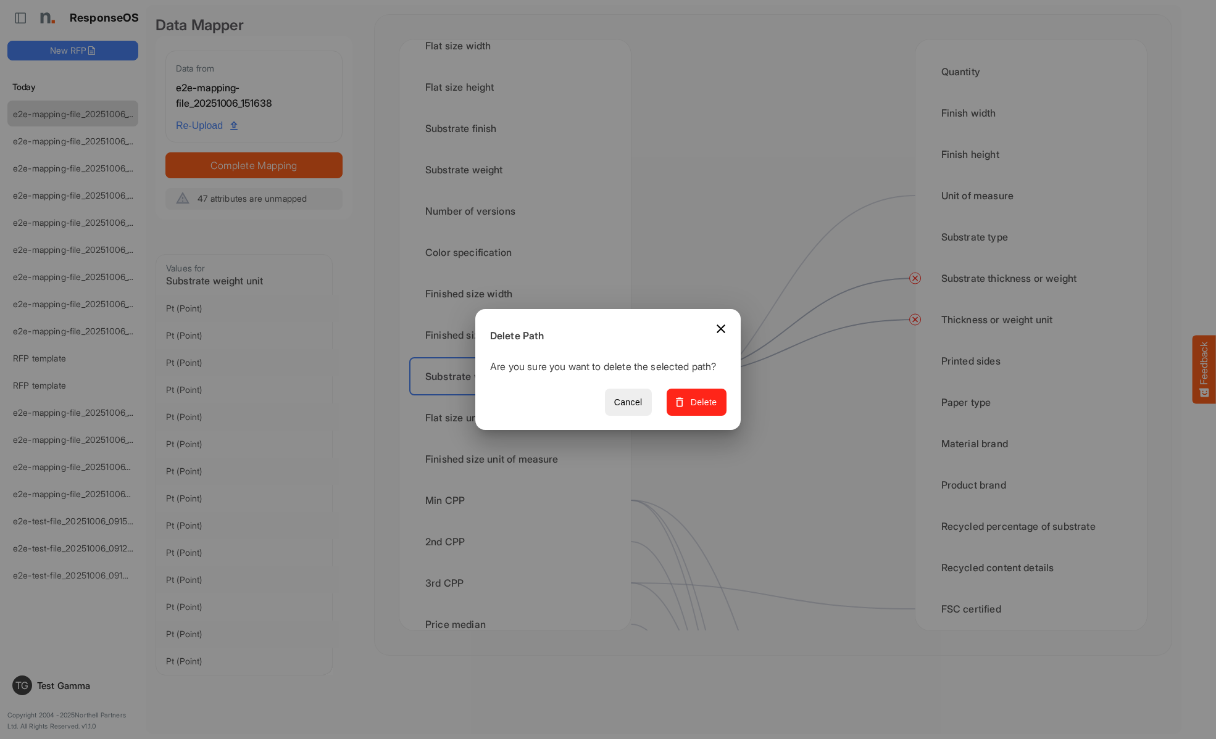
click at [701, 409] on span "Delete" at bounding box center [696, 402] width 41 height 15
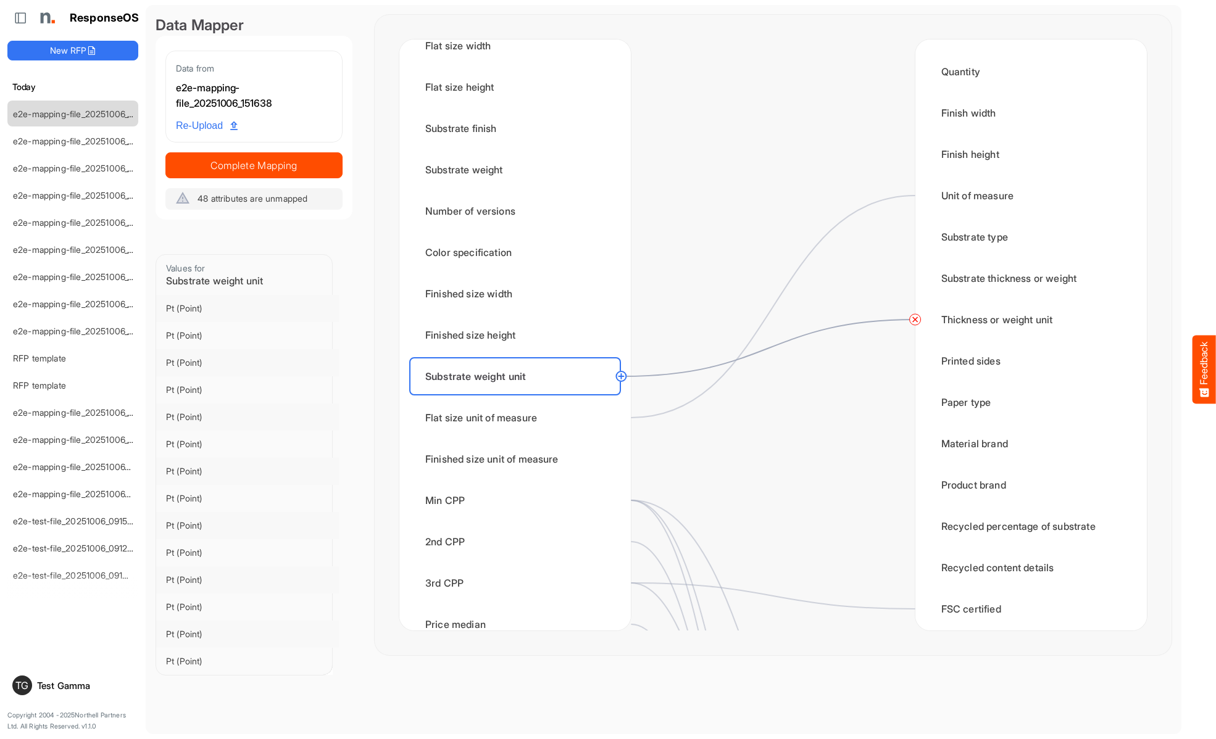
click at [915, 320] on circle at bounding box center [915, 319] width 15 height 15
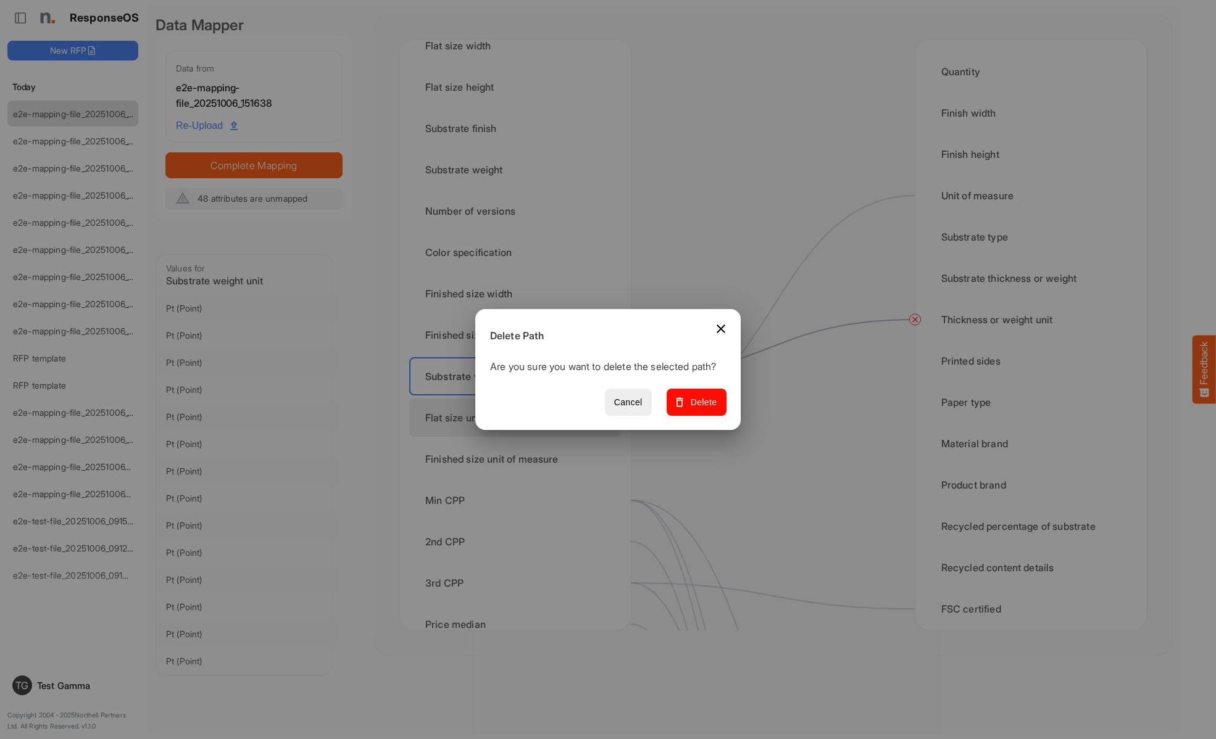
click at [701, 409] on span "Delete" at bounding box center [696, 402] width 41 height 15
click at [518, 418] on div "Flat size unit of measure" at bounding box center [515, 418] width 212 height 38
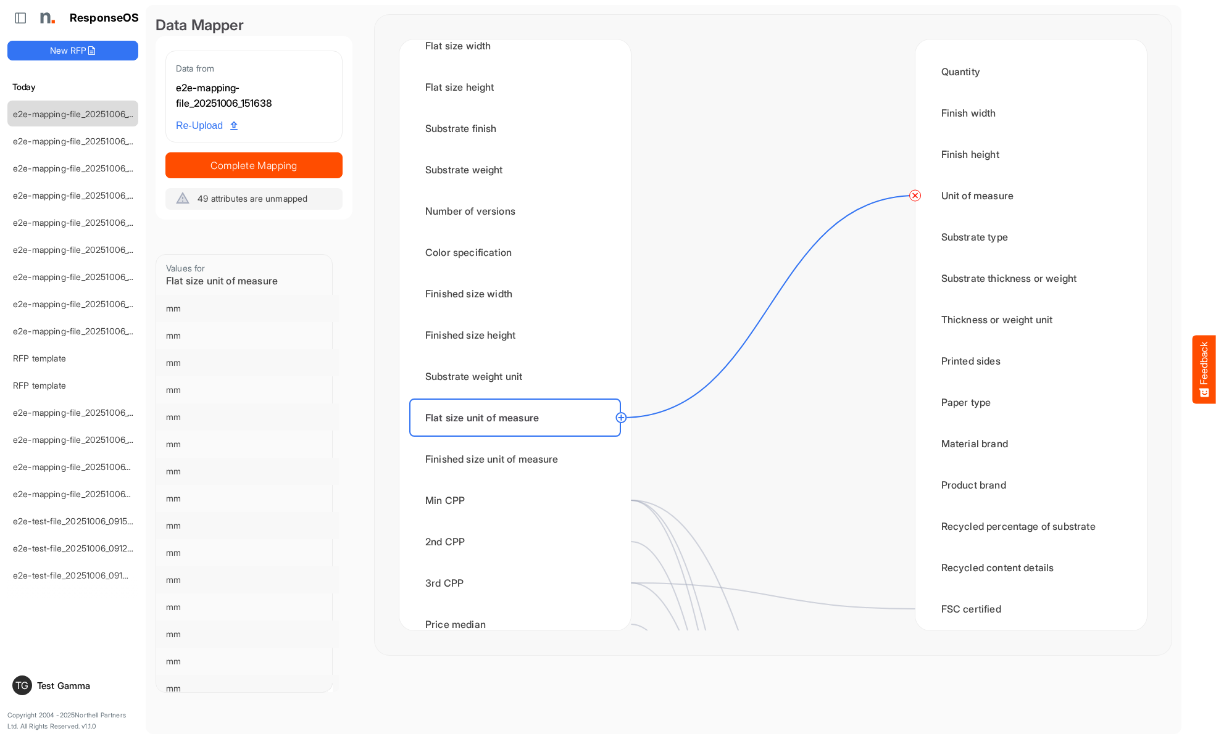
click at [915, 196] on circle at bounding box center [915, 195] width 15 height 15
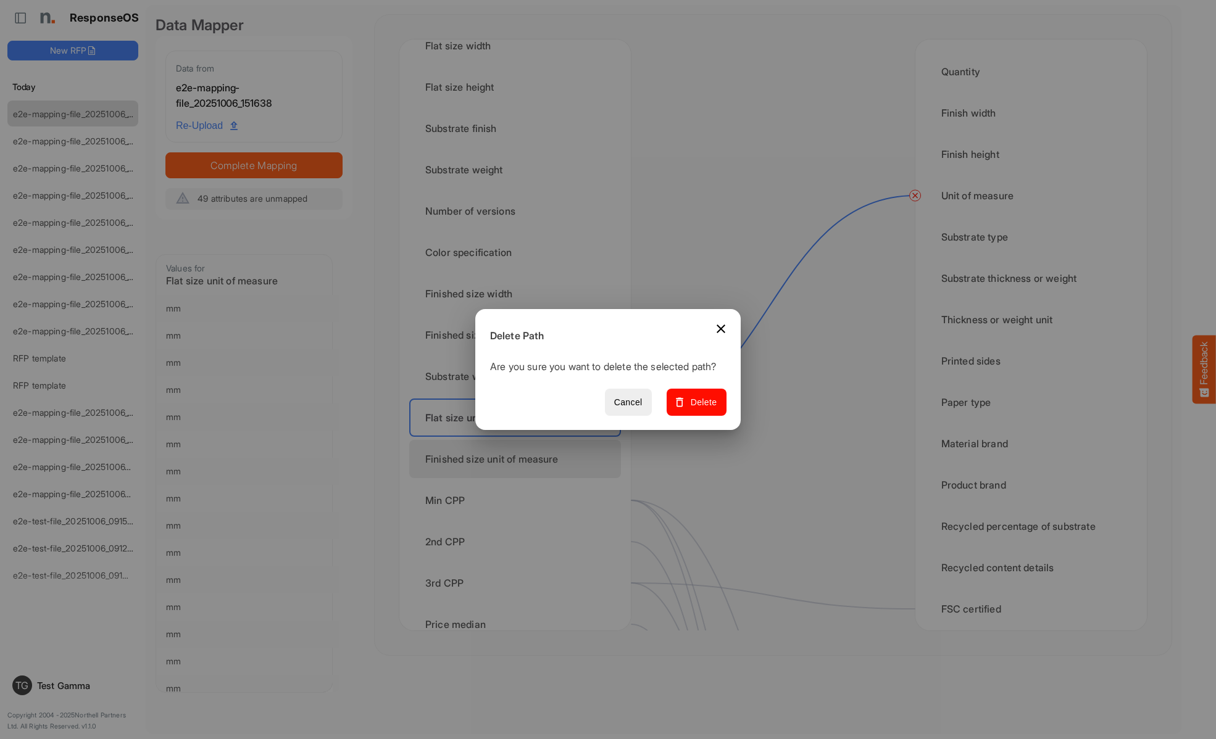
click at [701, 409] on span "Delete" at bounding box center [696, 402] width 41 height 15
click at [518, 459] on div "Finished size unit of measure" at bounding box center [515, 459] width 212 height 38
click at [518, 501] on div "Min CPP" at bounding box center [515, 500] width 212 height 38
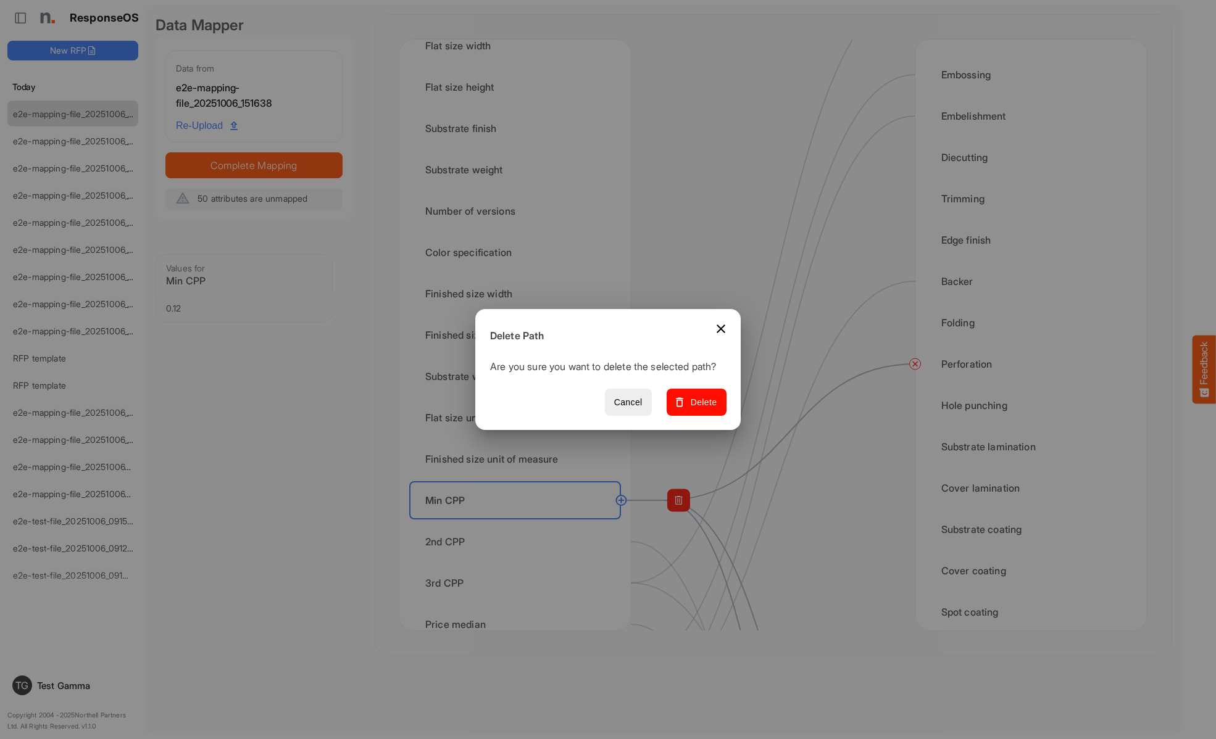
click at [701, 409] on span "Delete" at bounding box center [696, 402] width 41 height 15
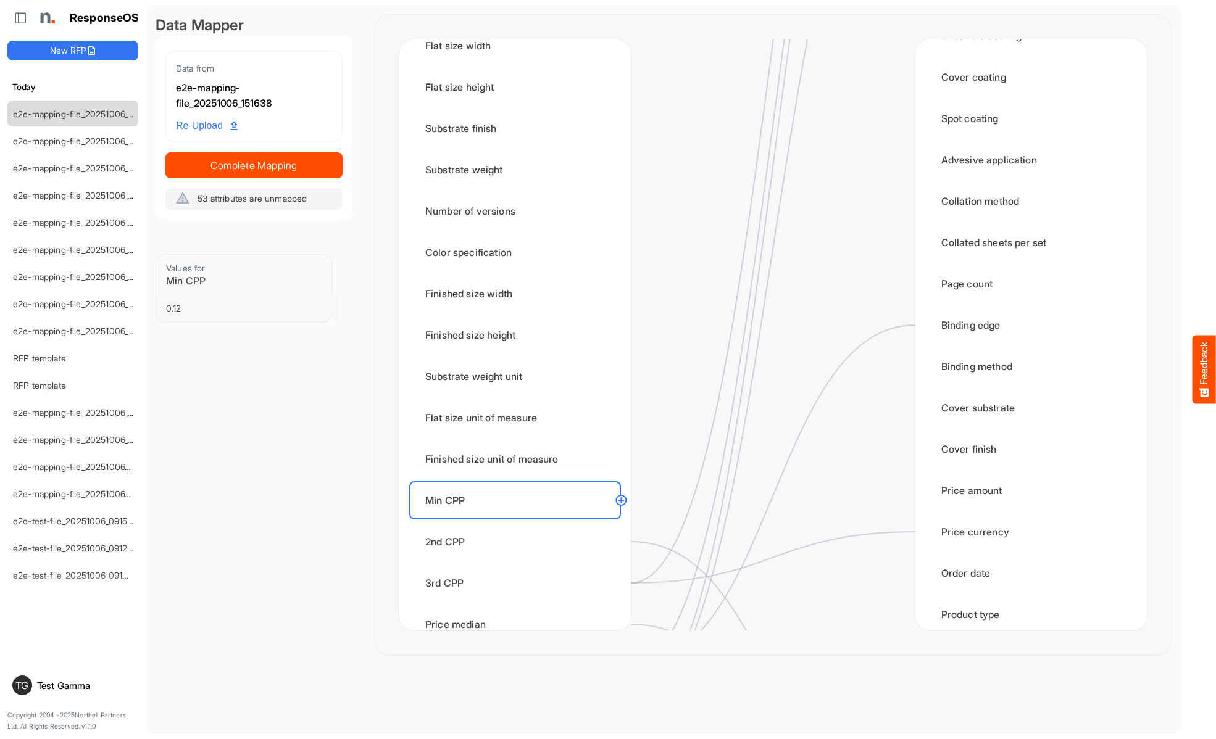
click at [518, 542] on div "2nd CPP" at bounding box center [515, 542] width 212 height 38
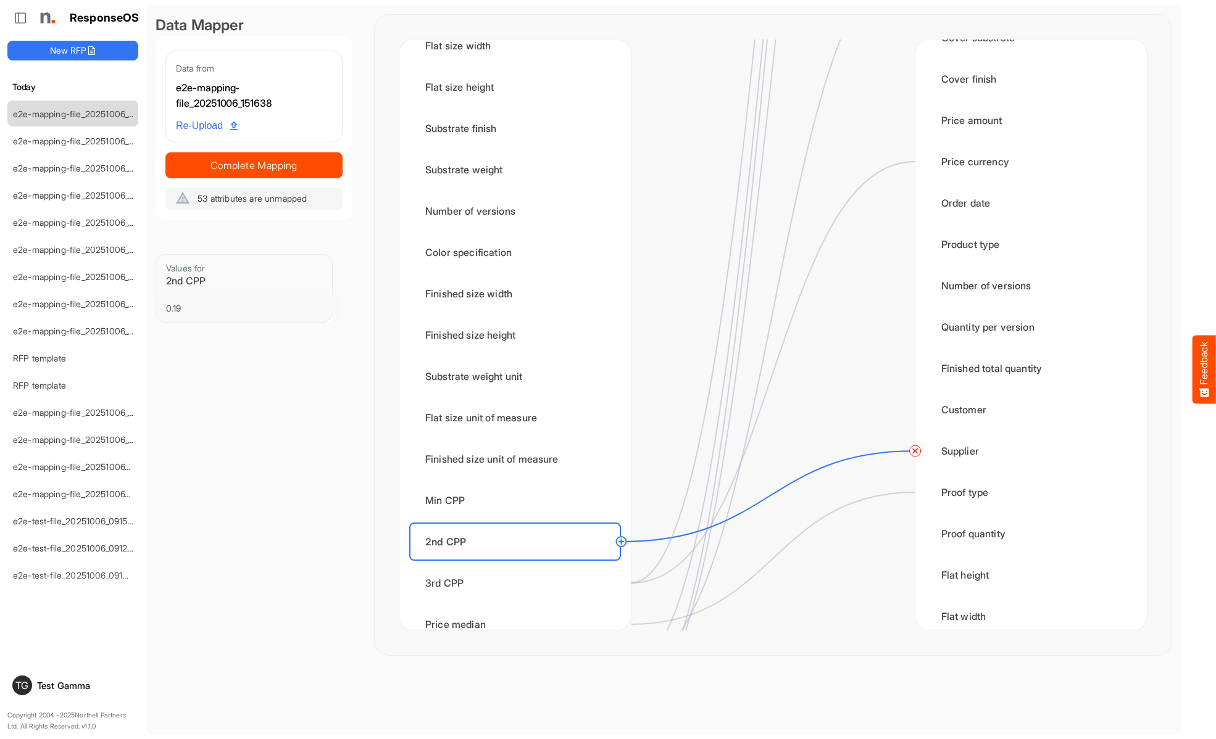
click at [915, 451] on circle at bounding box center [915, 451] width 15 height 15
click at [518, 583] on div "3rd CPP" at bounding box center [515, 583] width 212 height 38
